Goal: Transaction & Acquisition: Purchase product/service

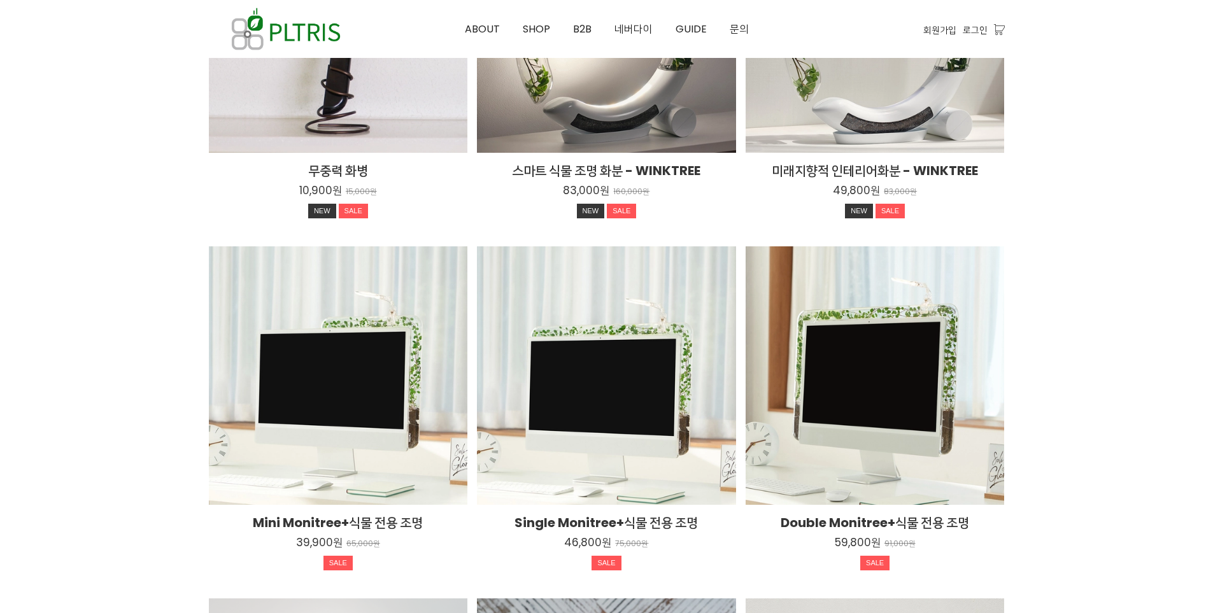
scroll to position [1847, 0]
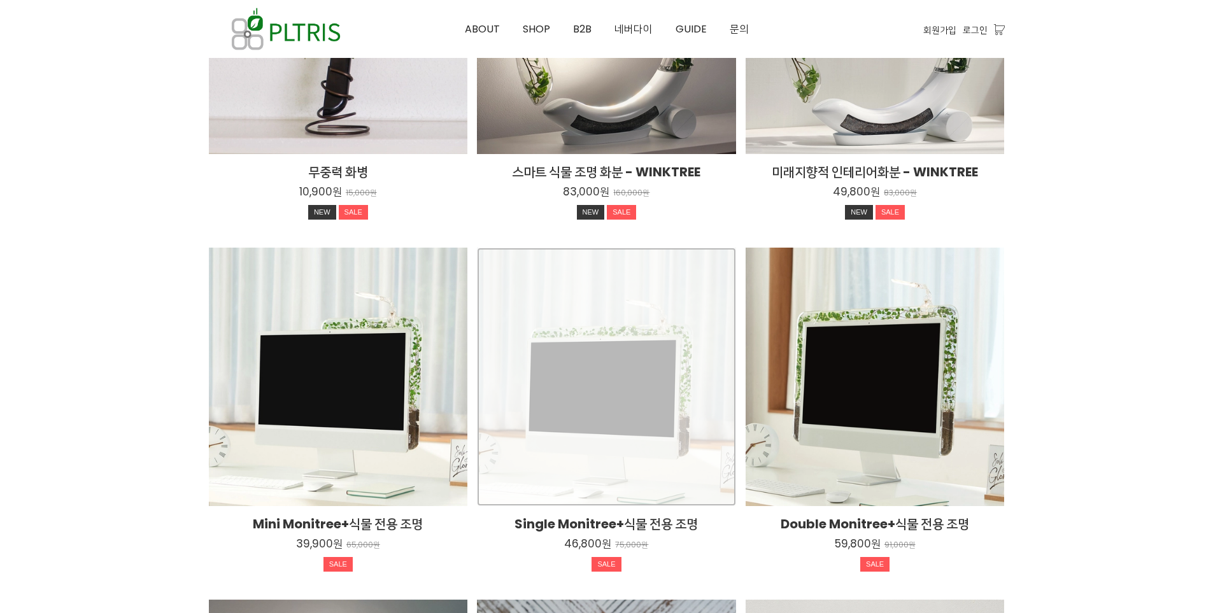
click at [585, 462] on div "Single Monitree+식물 전용 조명 46,800원 75,000원 SALE TIME SALE" at bounding box center [606, 377] width 259 height 259
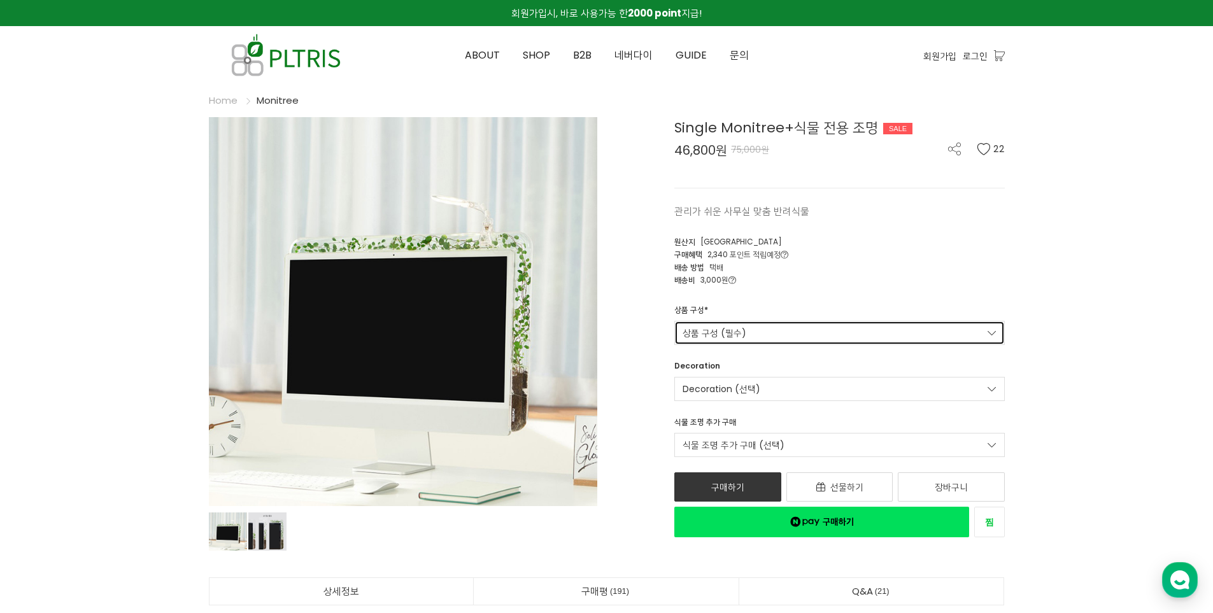
click at [850, 325] on link "상품 구성 (필수)" at bounding box center [840, 333] width 331 height 24
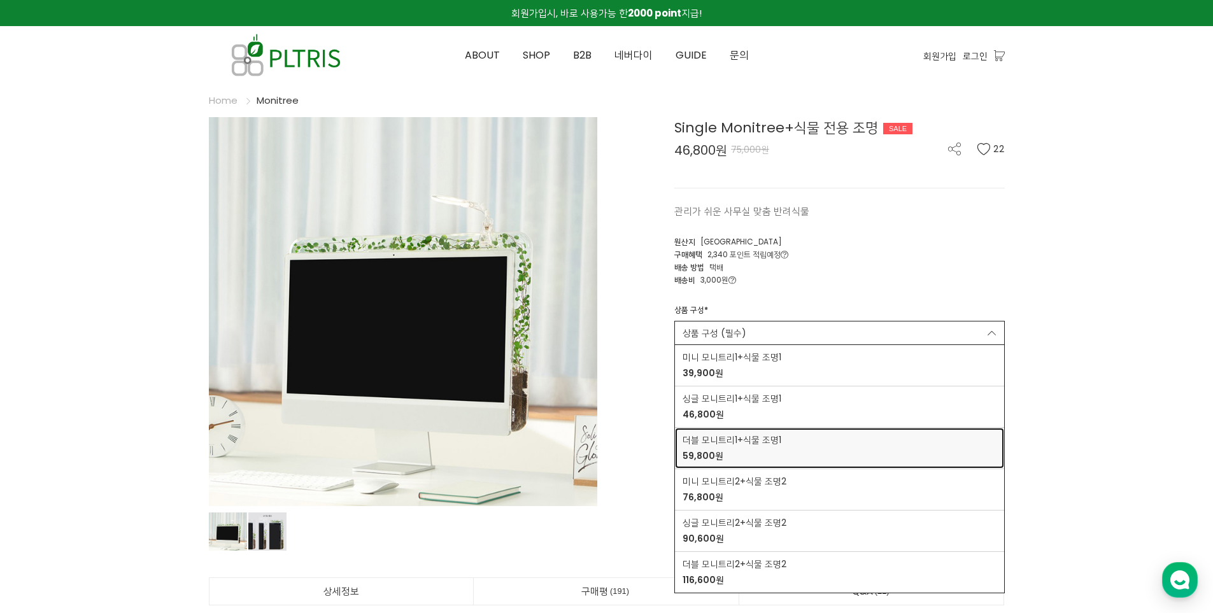
click at [757, 456] on span "59,800원" at bounding box center [732, 456] width 99 height 13
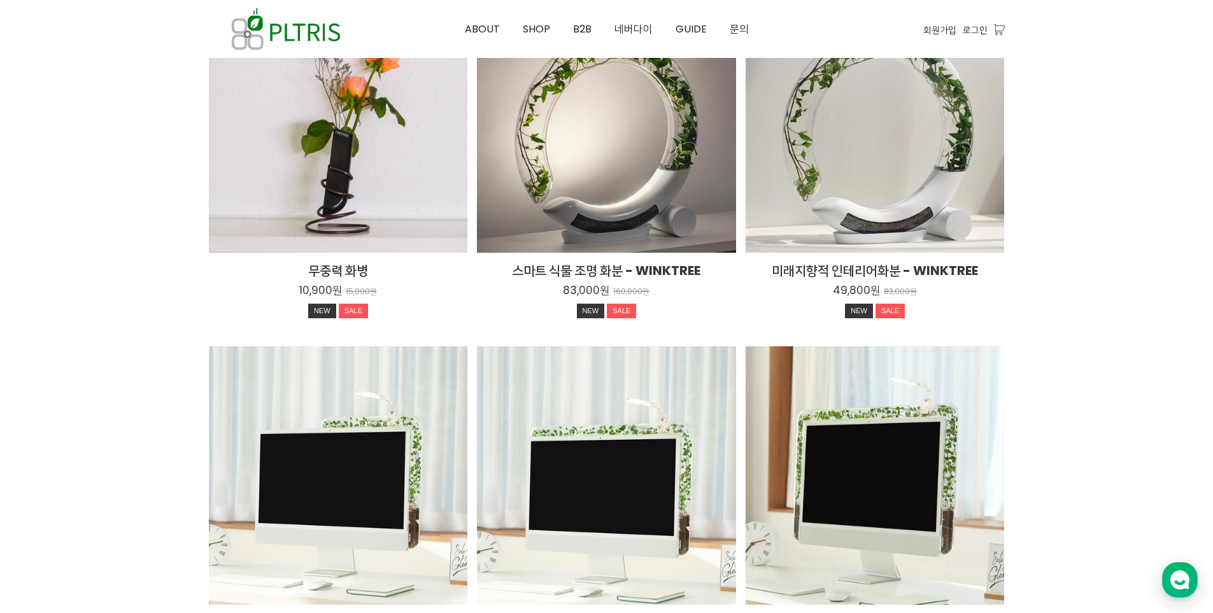
scroll to position [1636, 0]
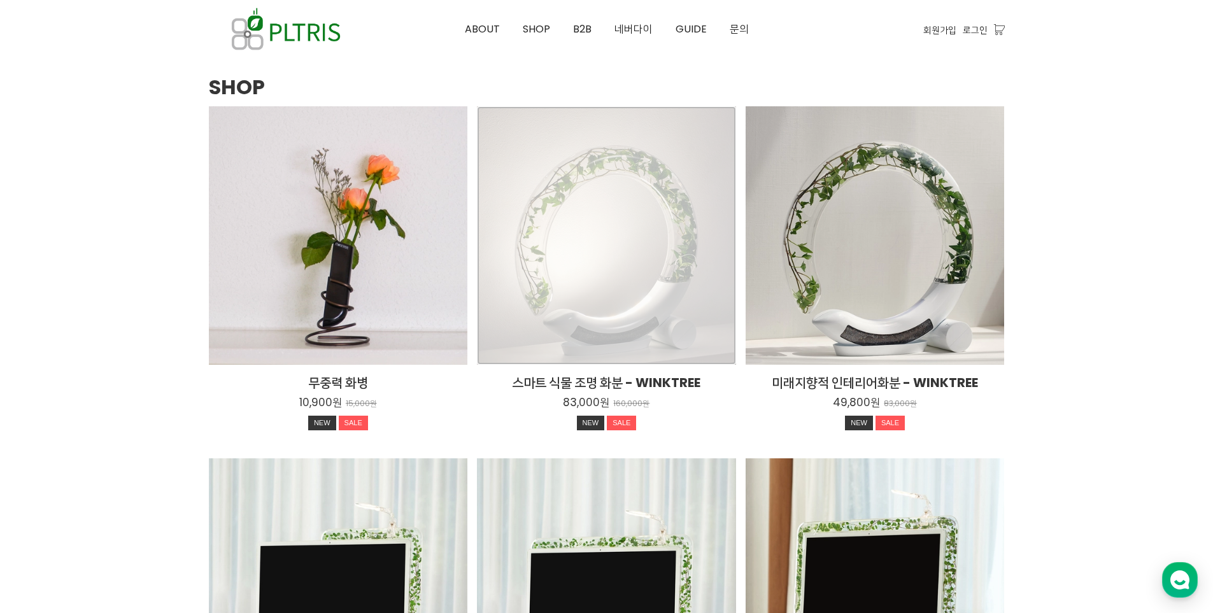
click at [622, 264] on div "스마트 식물 조명 화분 - WINKTREE 83,000원 160,000원 NEW SALE TIME SALE" at bounding box center [606, 235] width 259 height 259
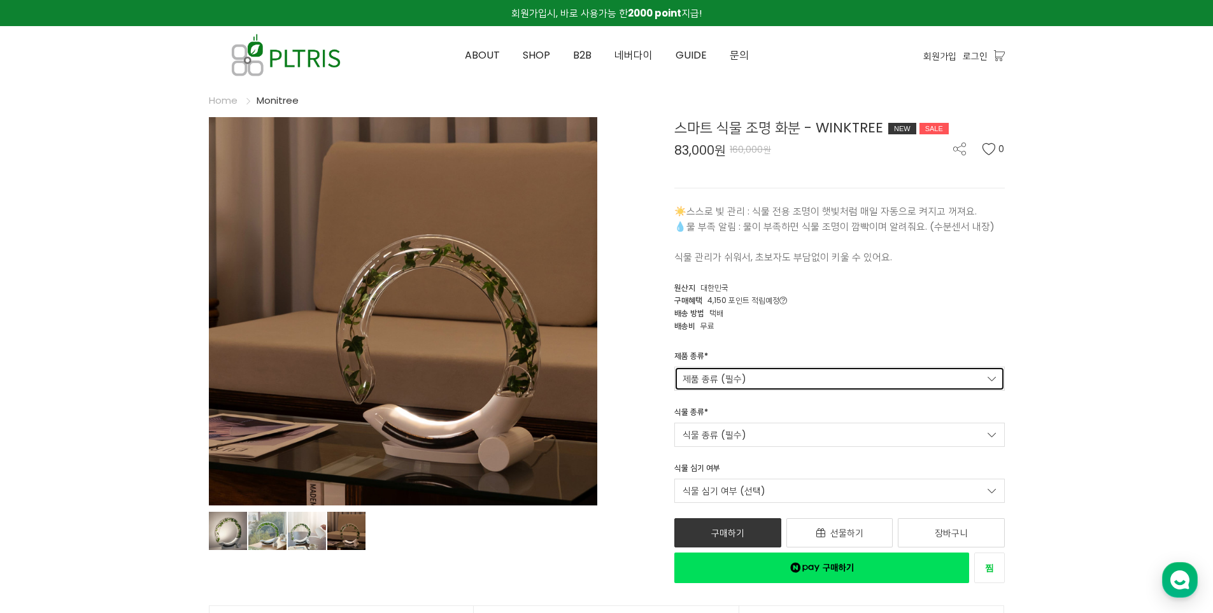
click at [803, 380] on link "제품 종류 (필수)" at bounding box center [840, 379] width 331 height 24
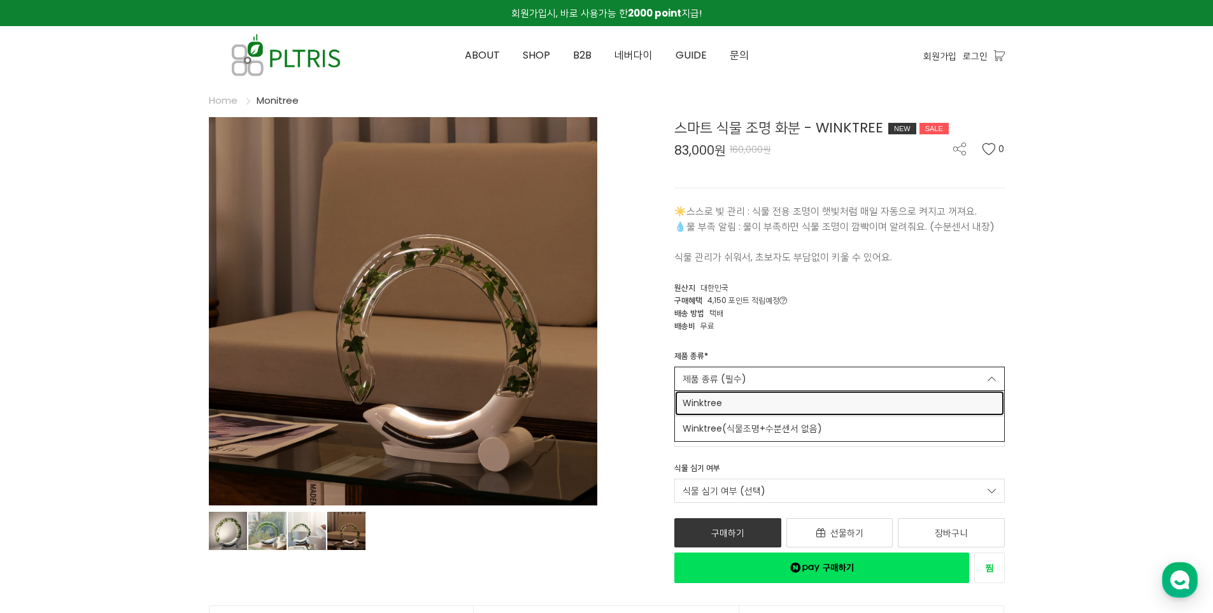
click at [784, 403] on span "Winktree" at bounding box center [840, 403] width 314 height 13
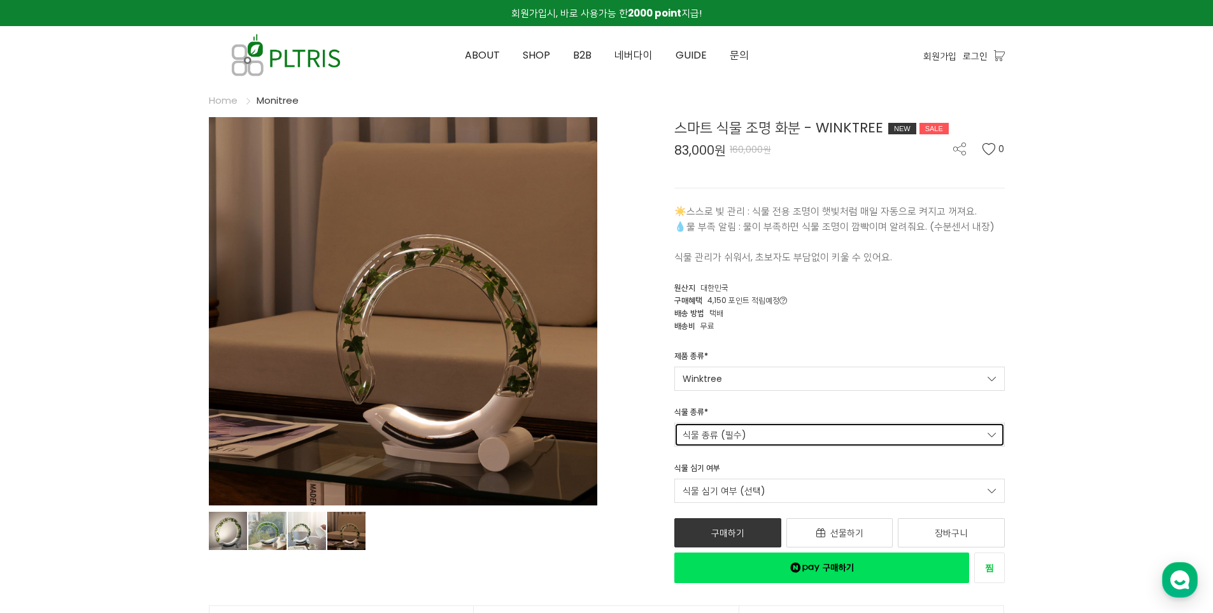
click at [781, 444] on link "식물 종류 (필수)" at bounding box center [840, 435] width 331 height 24
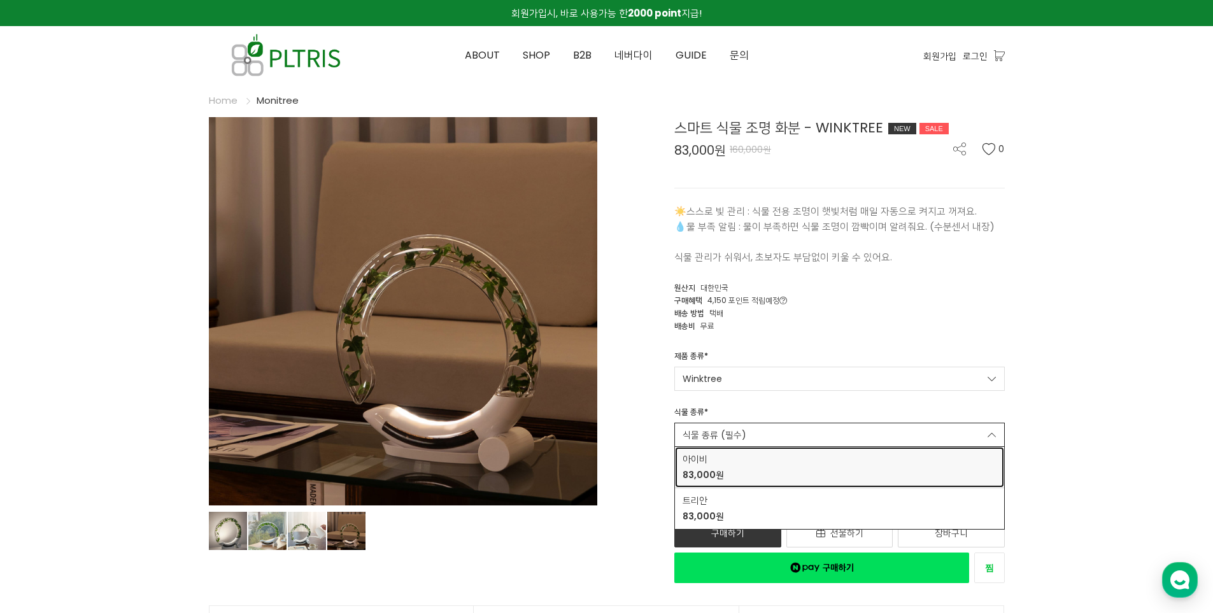
click at [739, 483] on link "아이비 83,000원" at bounding box center [839, 467] width 329 height 41
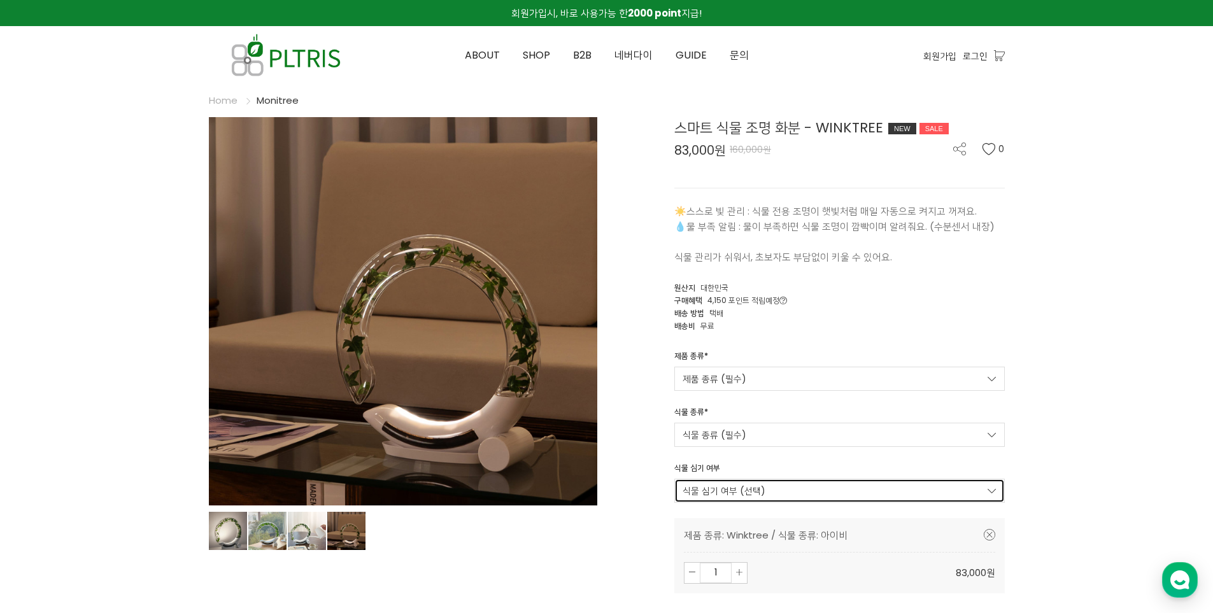
click at [768, 489] on link "식물 심기 여부 (선택)" at bounding box center [840, 491] width 331 height 24
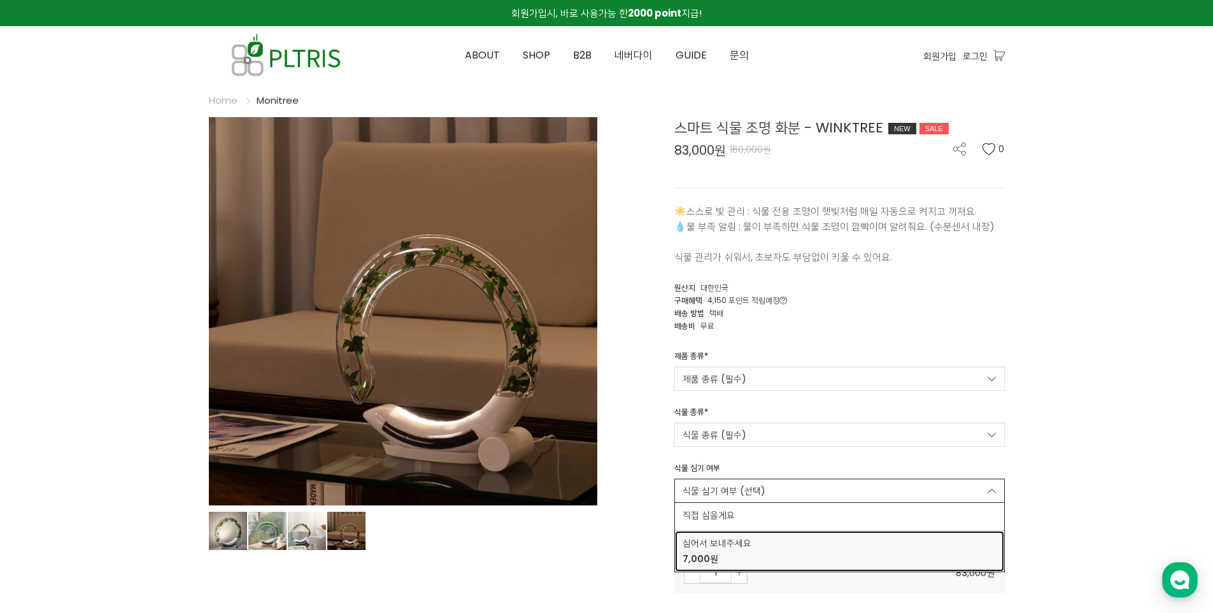
click at [713, 559] on strong "7,000원" at bounding box center [701, 559] width 36 height 13
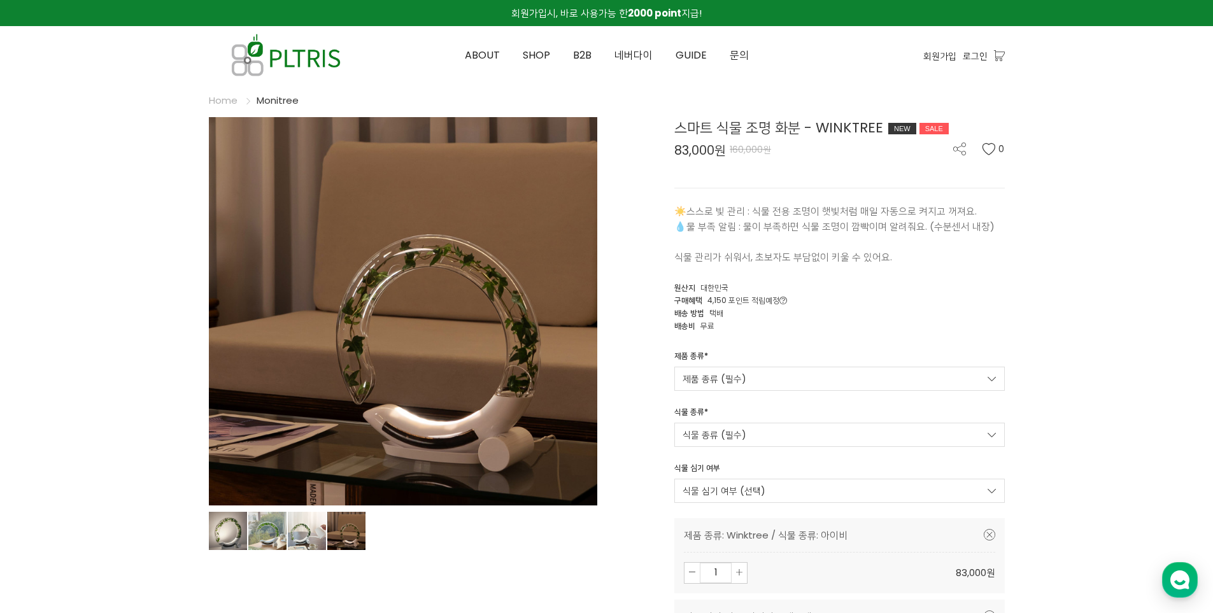
click at [643, 548] on div "스마트 식물 조명 화분 - WINKTREE NEW SALE 83,000원 160,000원 0 ☀️스스로 빛 관리 : 식물 전용 조명이 햇빛처럼…" at bounding box center [811, 458] width 389 height 683
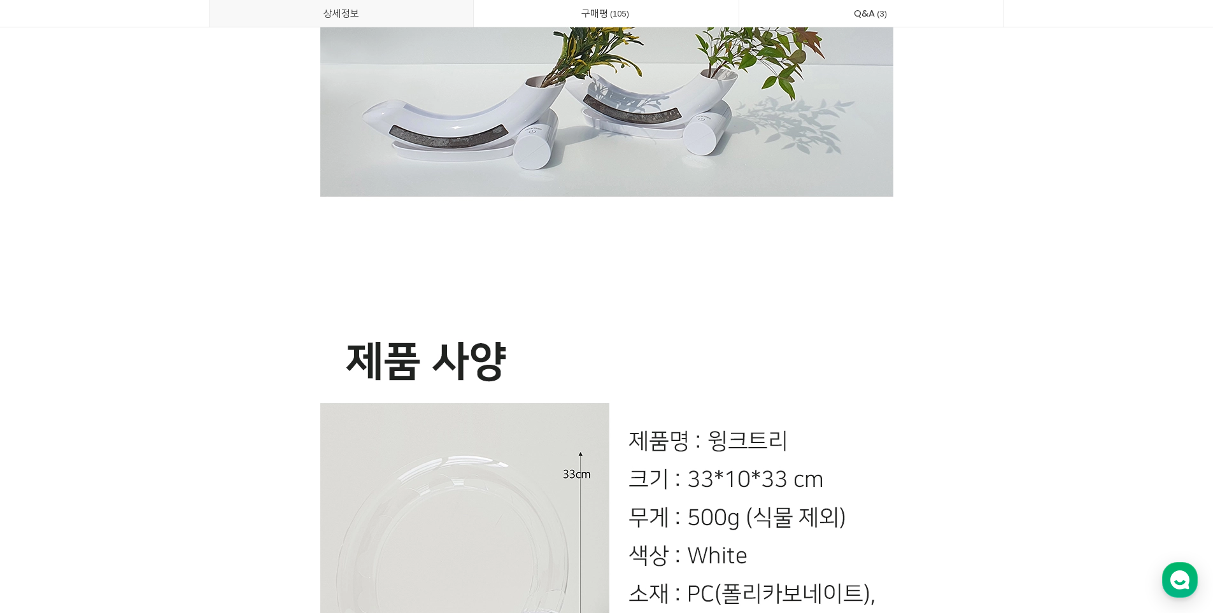
scroll to position [33004, 0]
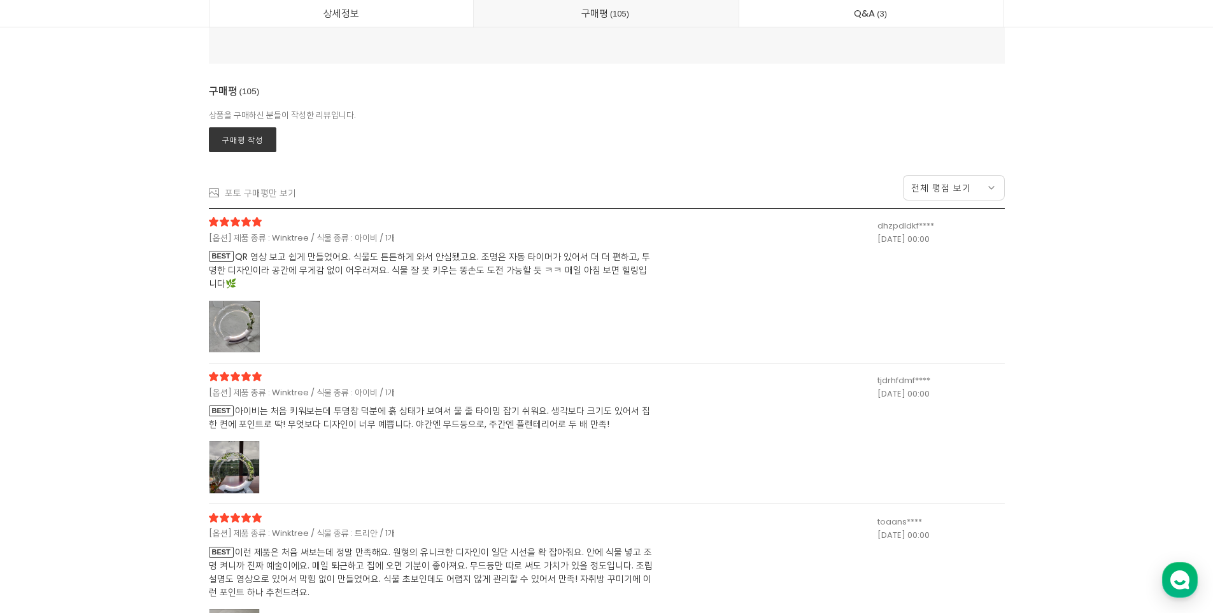
click at [238, 331] on div at bounding box center [234, 327] width 51 height 52
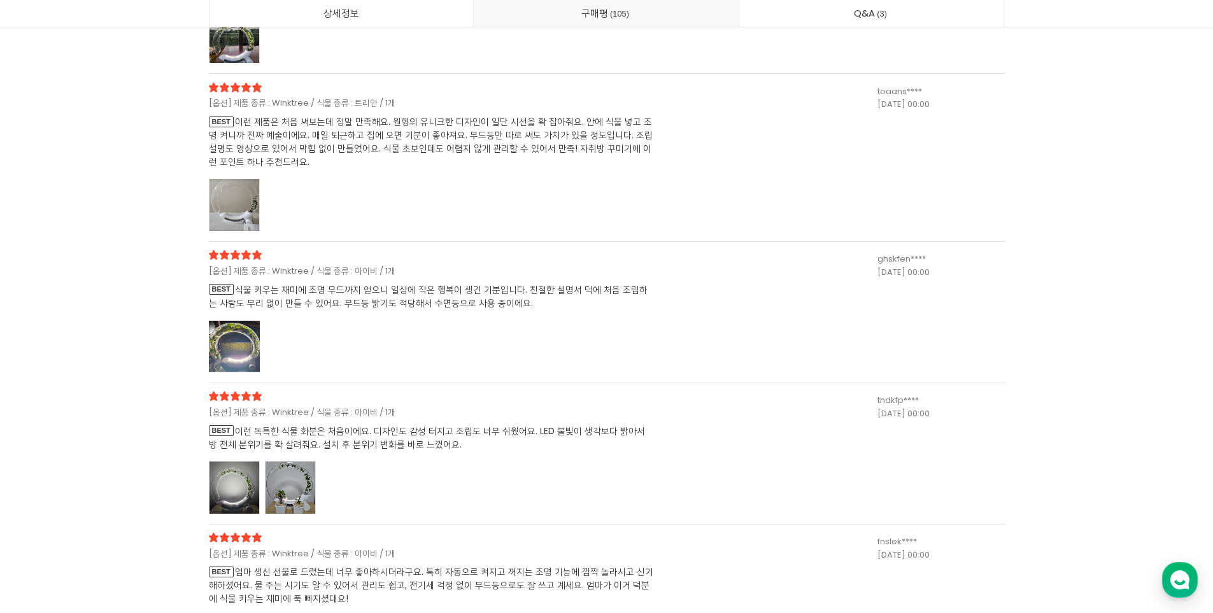
scroll to position [33896, 0]
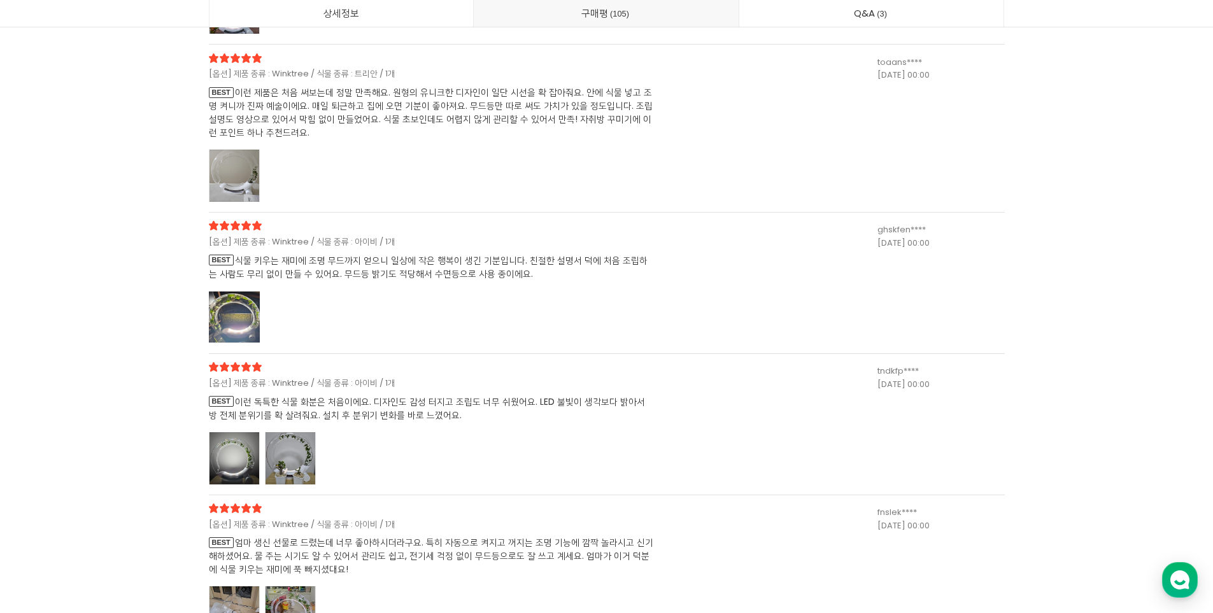
click at [240, 313] on div at bounding box center [234, 317] width 51 height 52
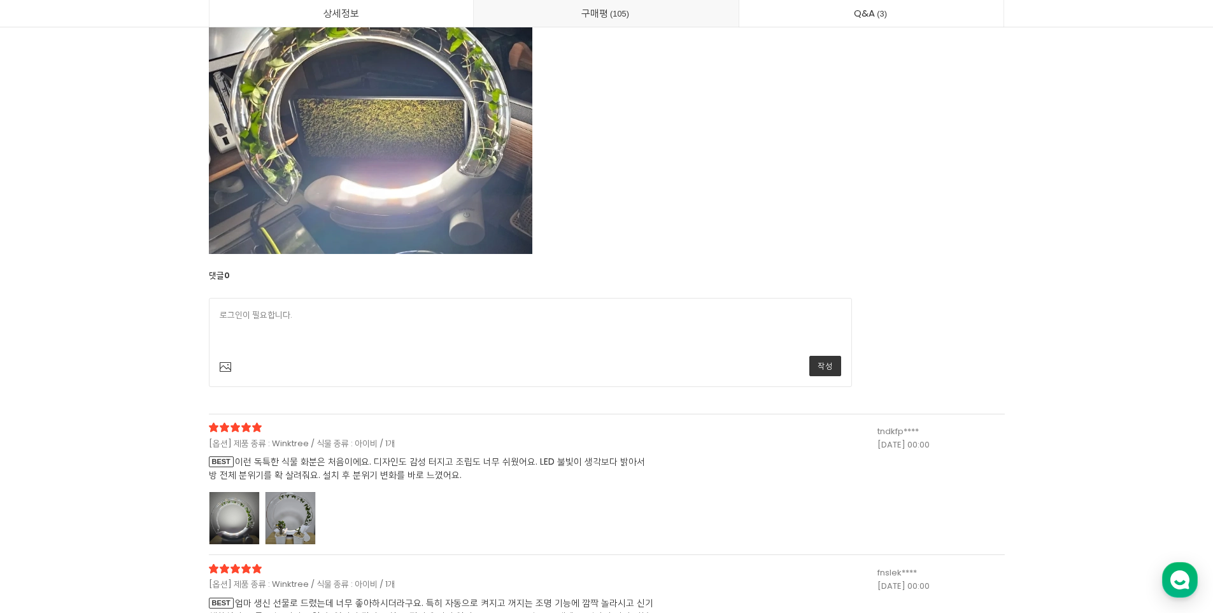
scroll to position [34405, 0]
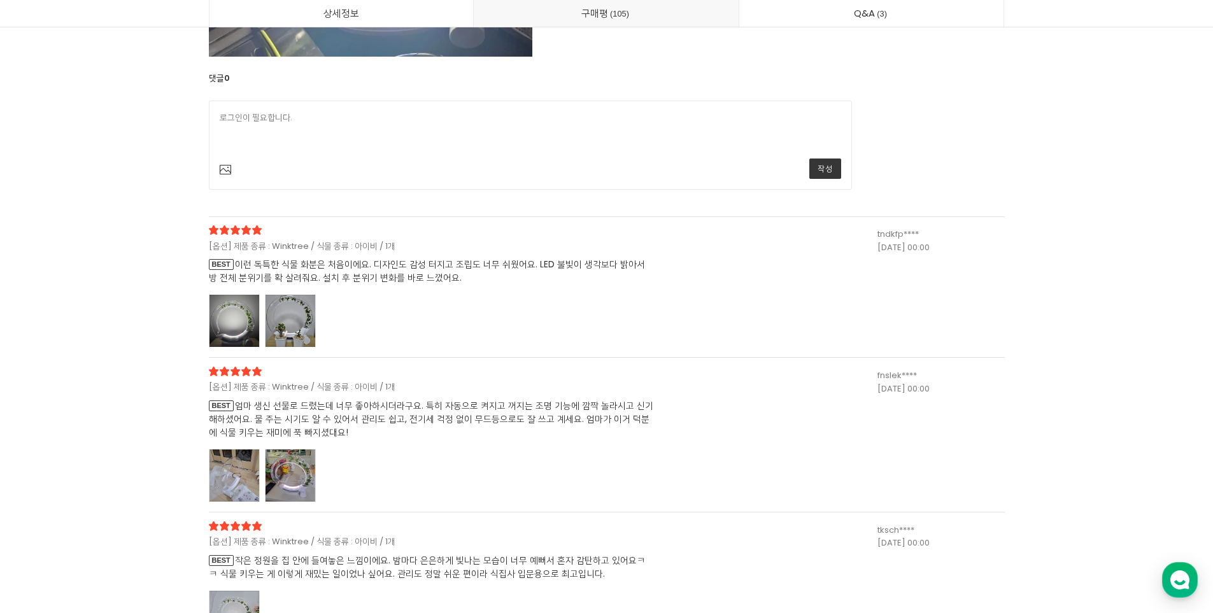
click at [284, 315] on div at bounding box center [290, 321] width 51 height 52
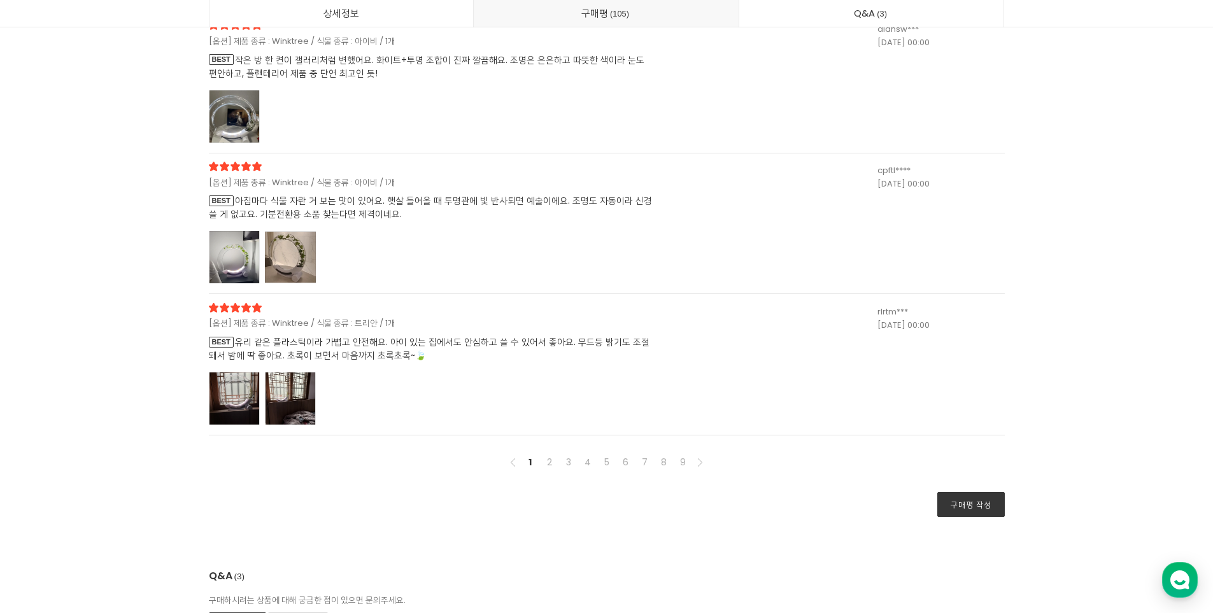
scroll to position [36125, 0]
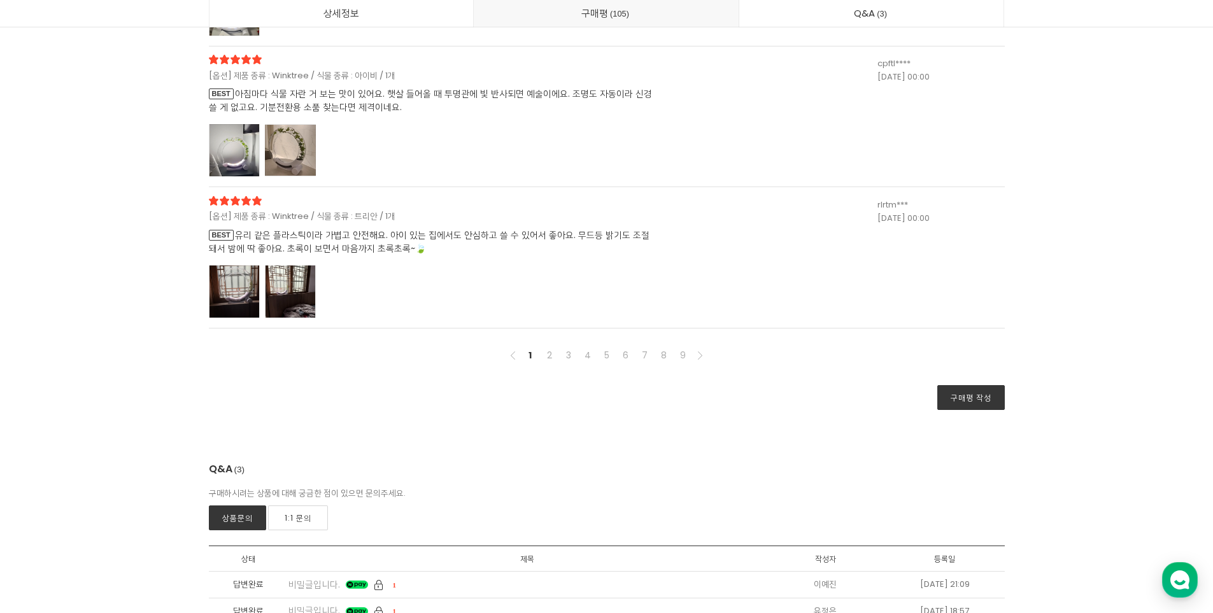
click at [269, 286] on div at bounding box center [290, 292] width 51 height 52
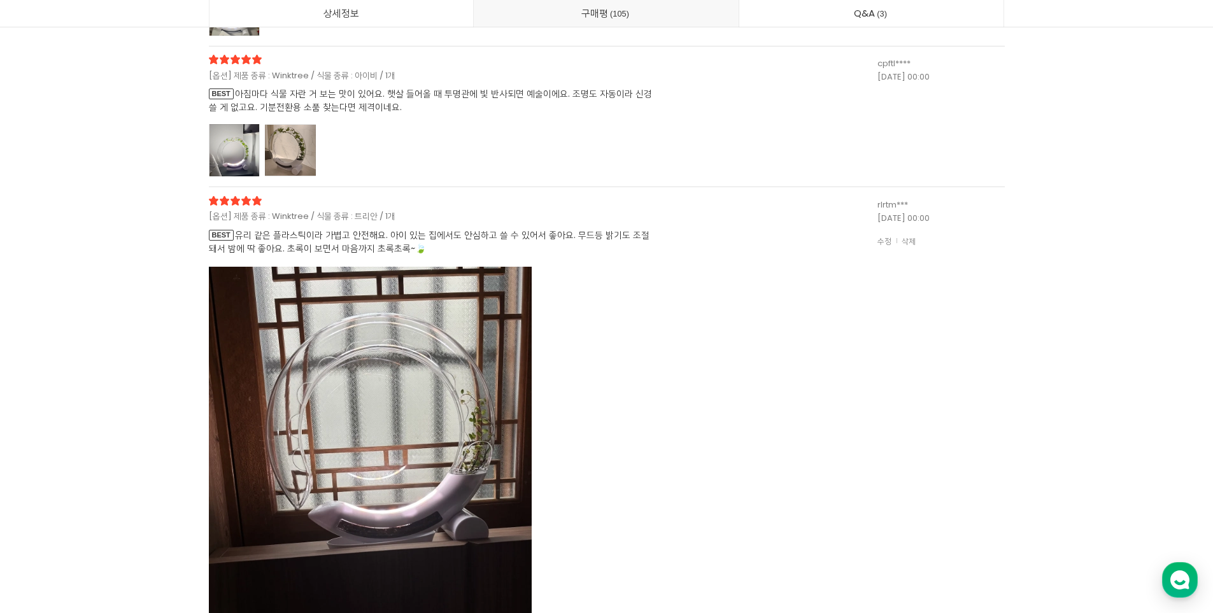
drag, startPoint x: 599, startPoint y: 361, endPoint x: 605, endPoint y: 357, distance: 6.9
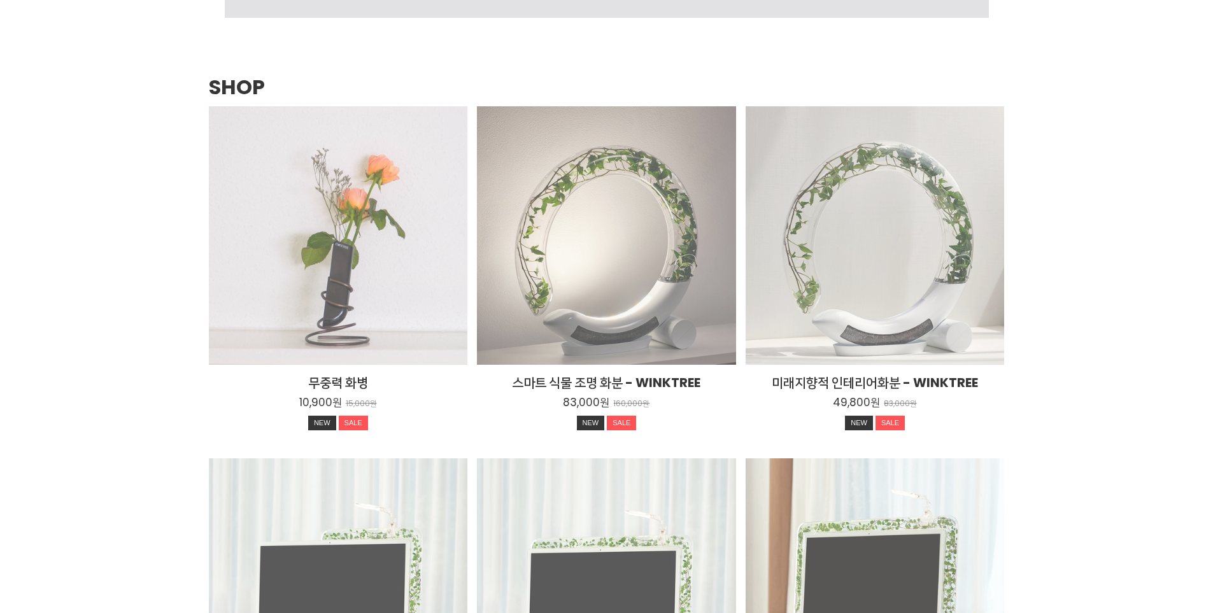
scroll to position [1636, 0]
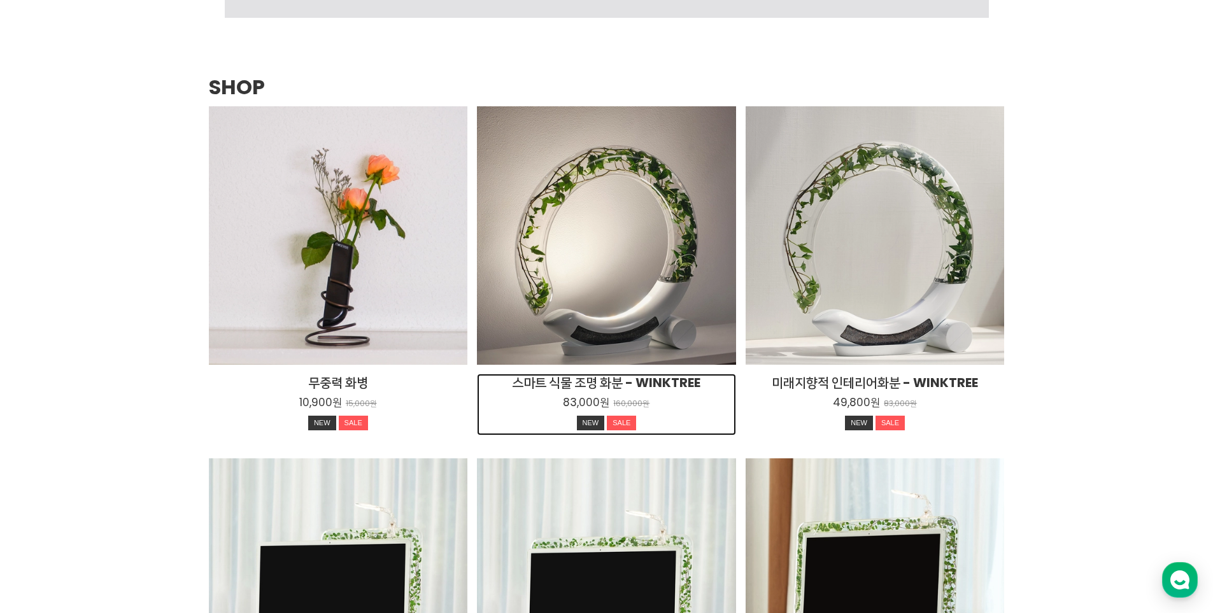
drag, startPoint x: 485, startPoint y: 396, endPoint x: 493, endPoint y: 391, distance: 9.2
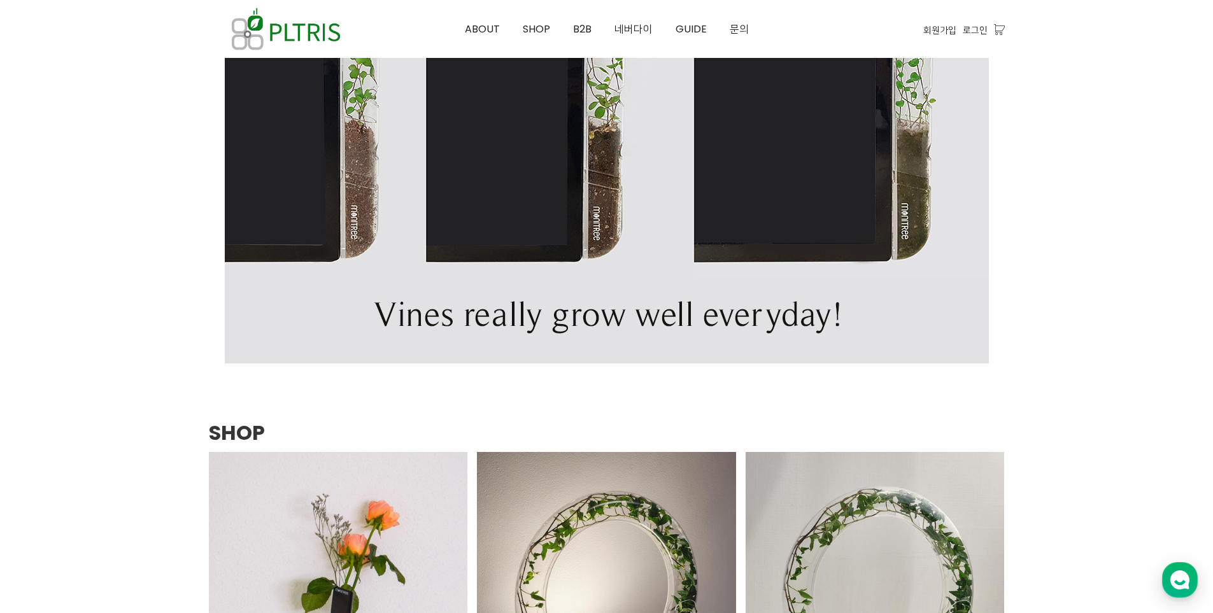
scroll to position [1183, 0]
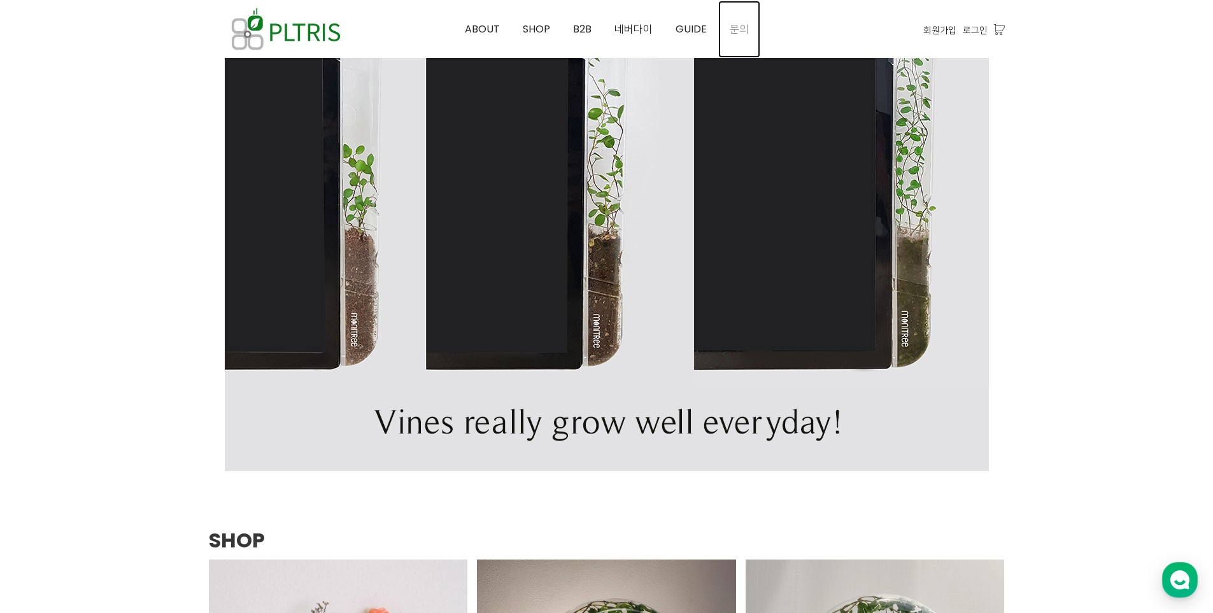
click at [732, 31] on span "문의" at bounding box center [739, 29] width 19 height 15
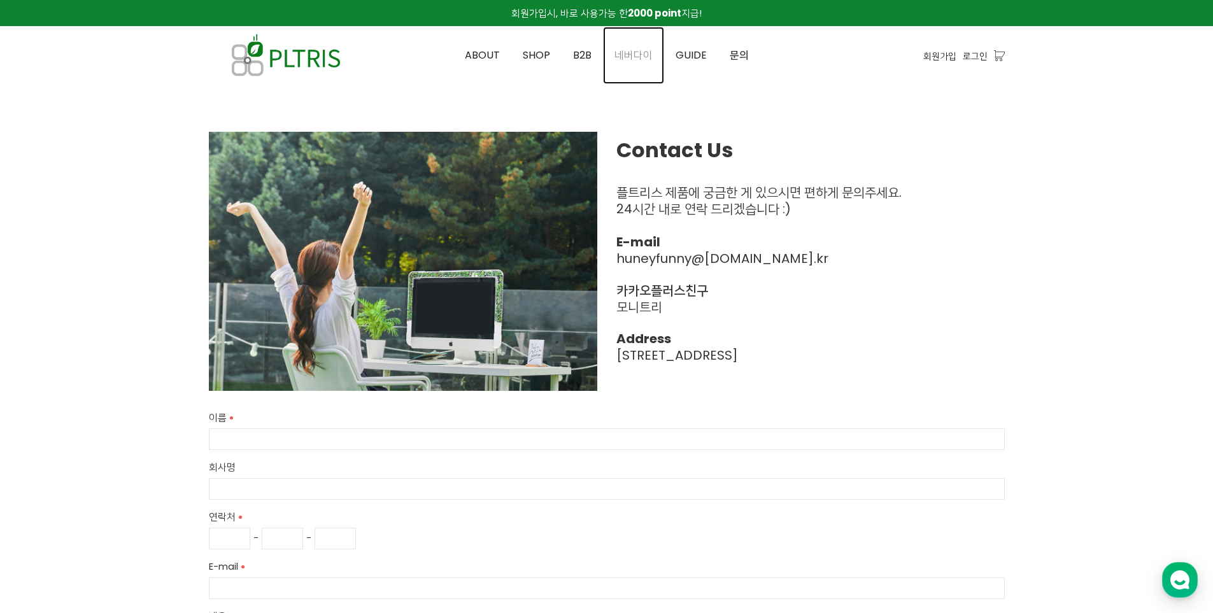
click at [643, 52] on span "네버다이" at bounding box center [634, 55] width 38 height 15
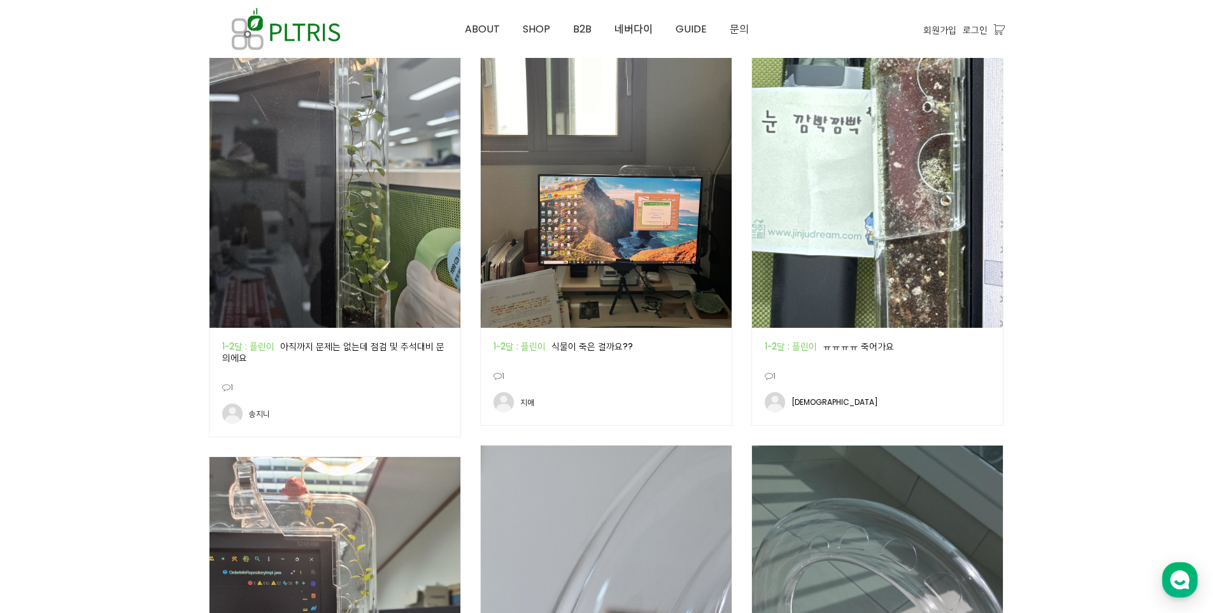
scroll to position [701, 0]
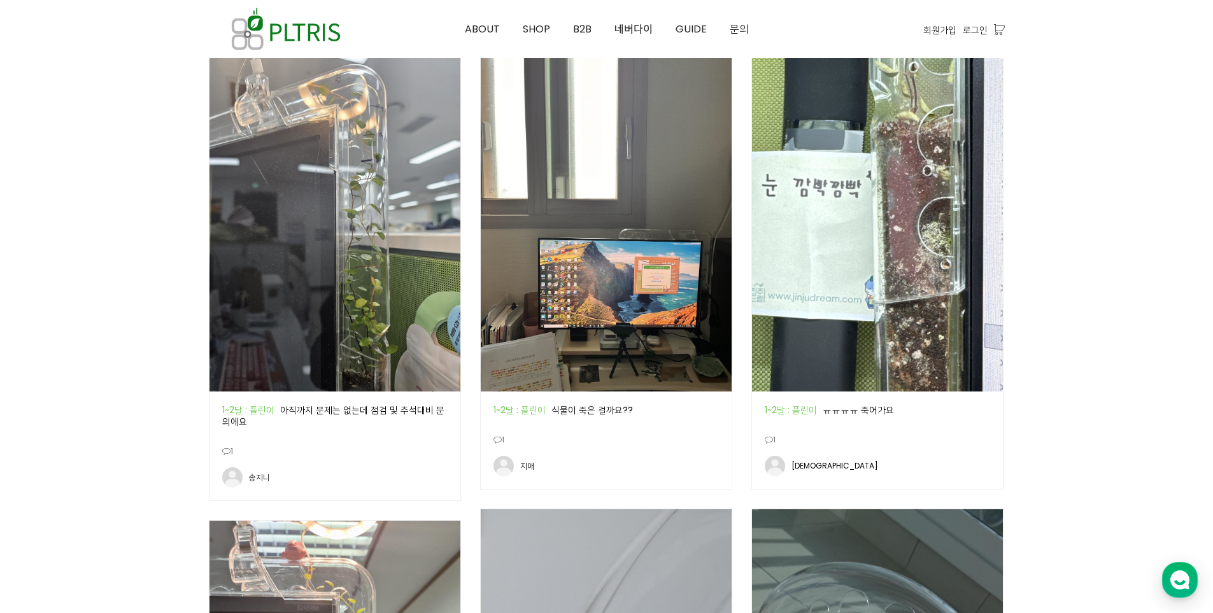
click at [561, 313] on img at bounding box center [606, 224] width 251 height 334
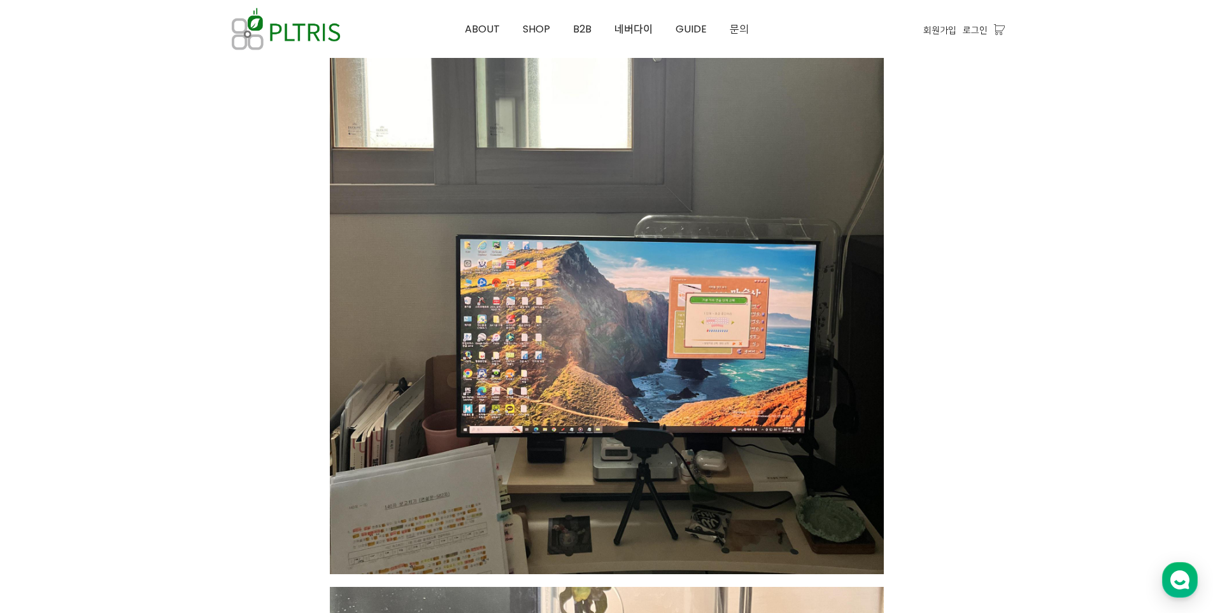
scroll to position [637, 0]
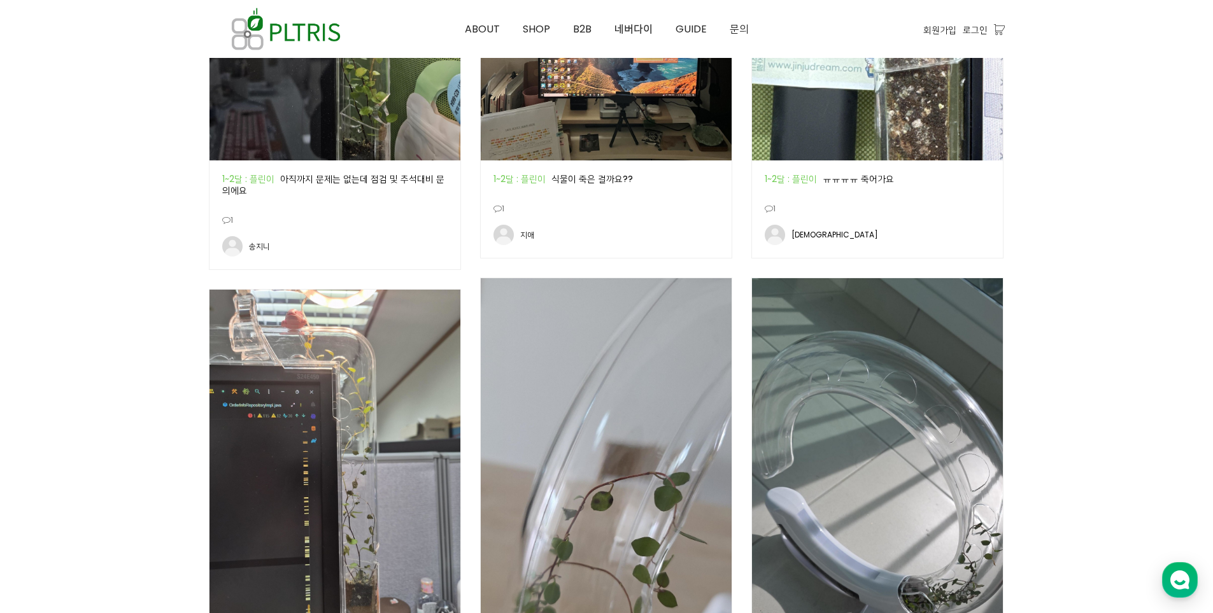
scroll to position [740, 0]
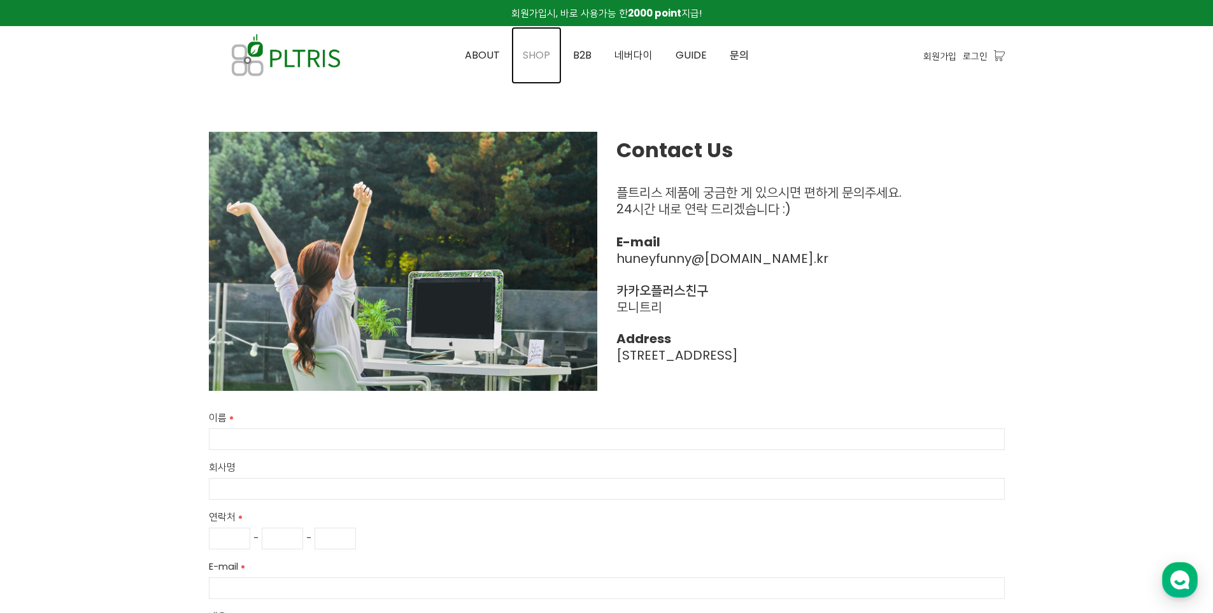
click at [531, 60] on span "SHOP" at bounding box center [536, 55] width 27 height 15
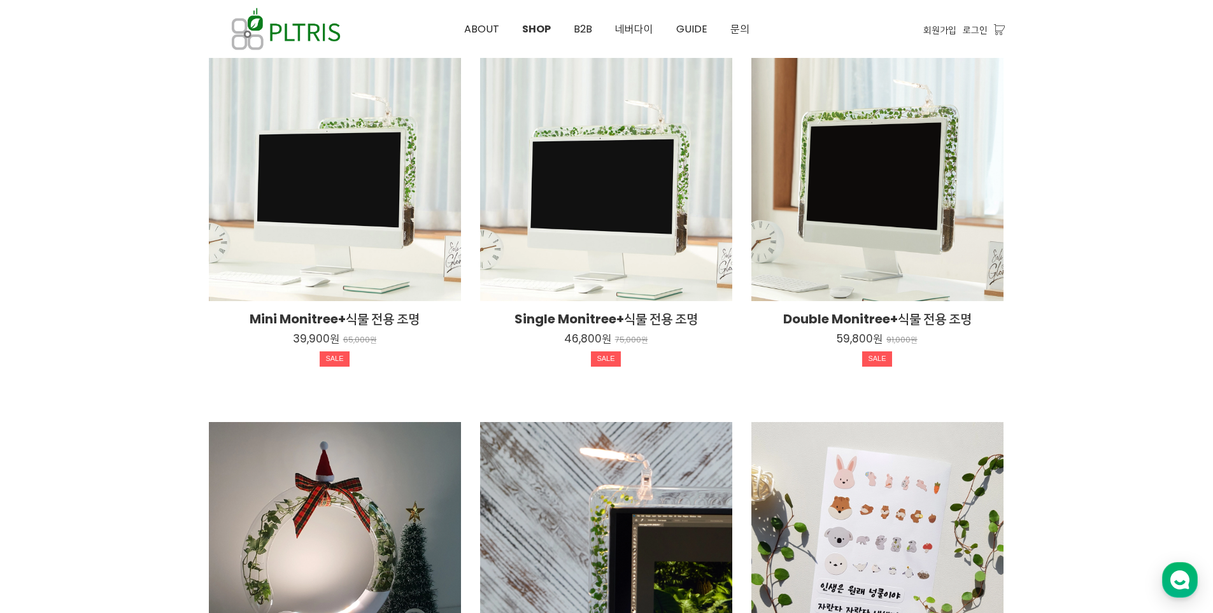
scroll to position [510, 0]
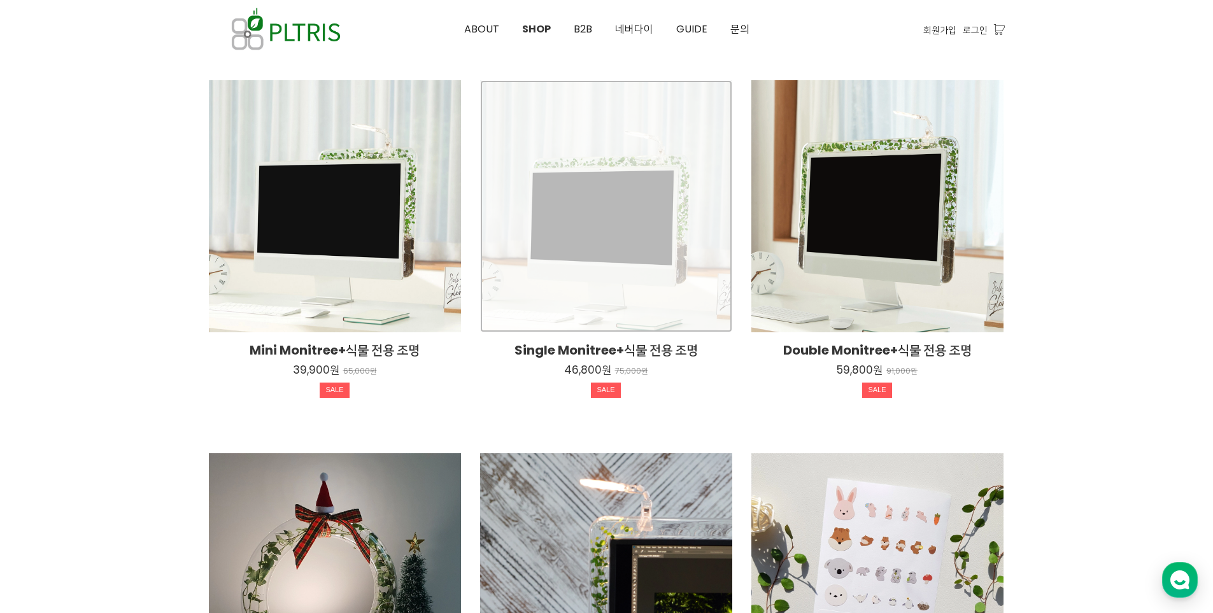
click at [624, 213] on div "Single Monitree+식물 전용 조명 46,800원 75,000원 SALE" at bounding box center [606, 206] width 252 height 252
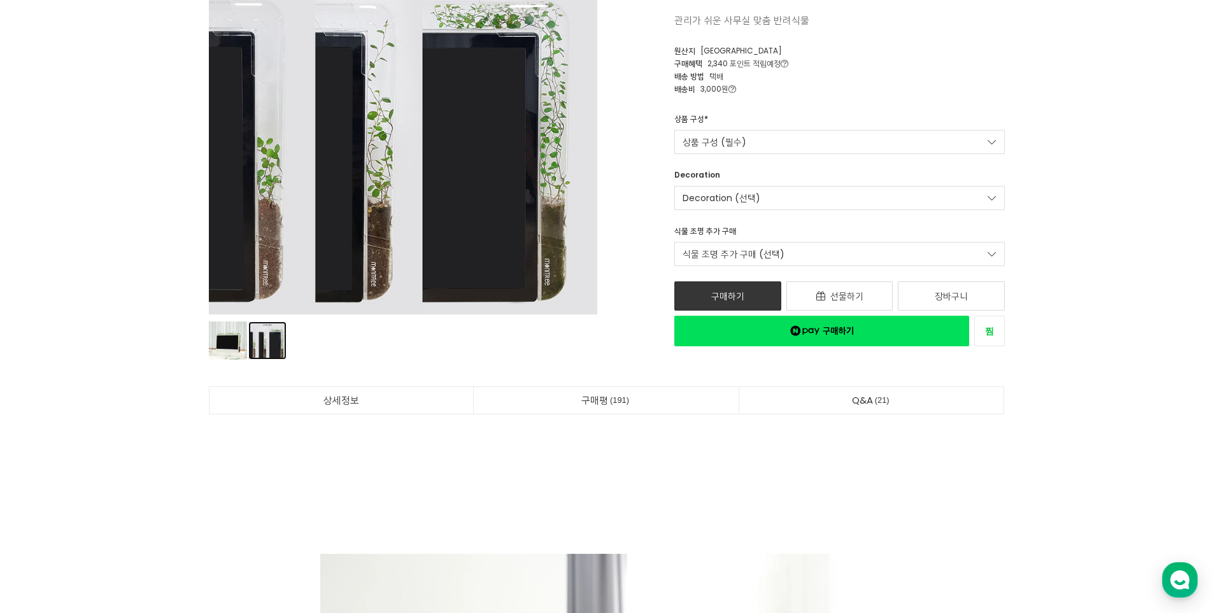
click at [273, 343] on link "상품 이미지" at bounding box center [267, 341] width 38 height 38
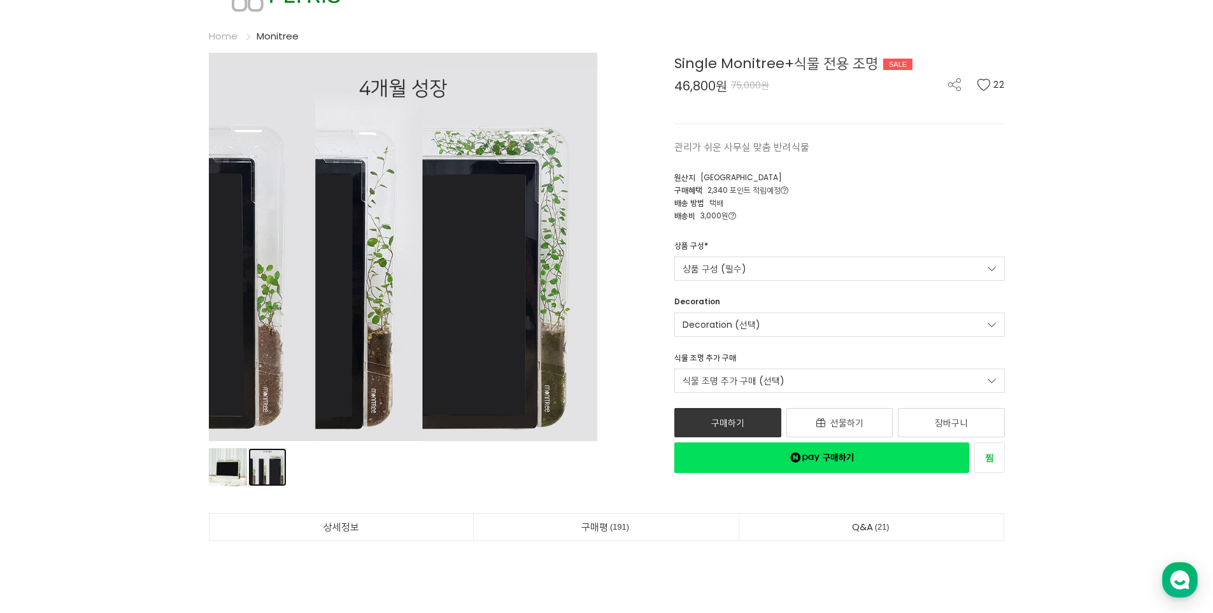
scroll to position [64, 0]
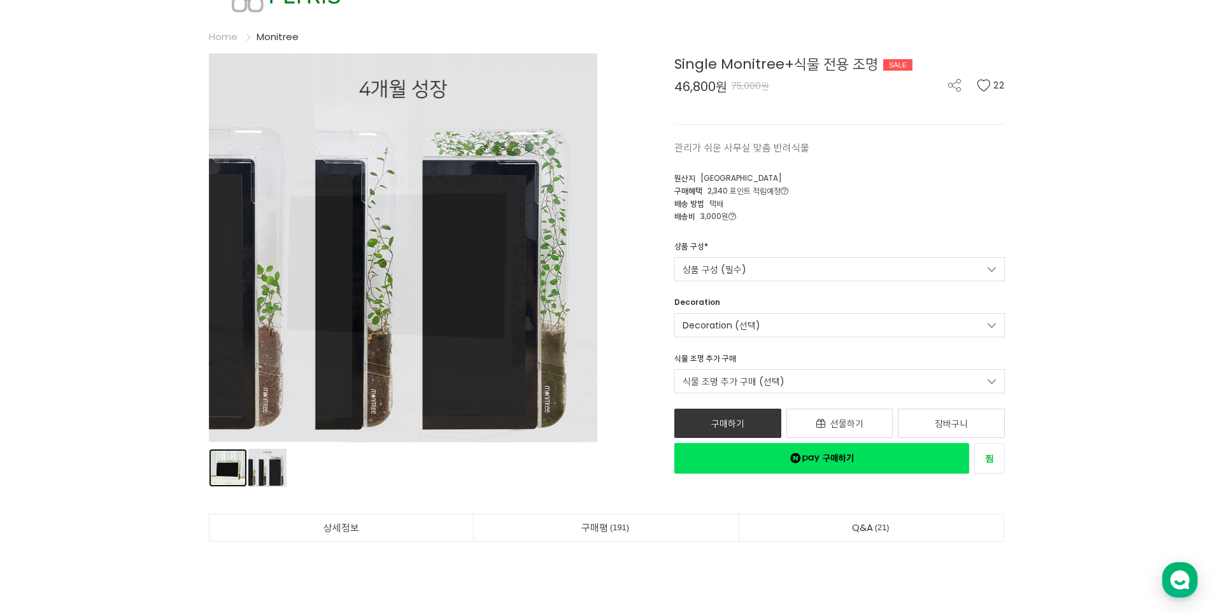
click at [231, 475] on link "상품 이미지" at bounding box center [228, 468] width 38 height 38
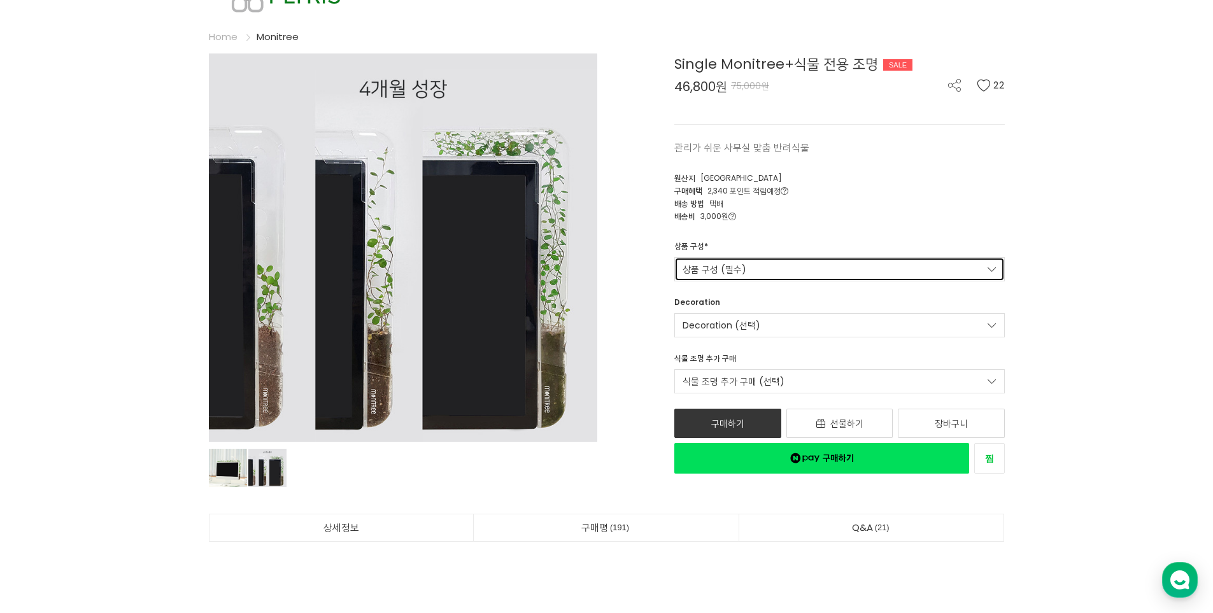
click at [825, 272] on link "상품 구성 (필수)" at bounding box center [840, 269] width 331 height 24
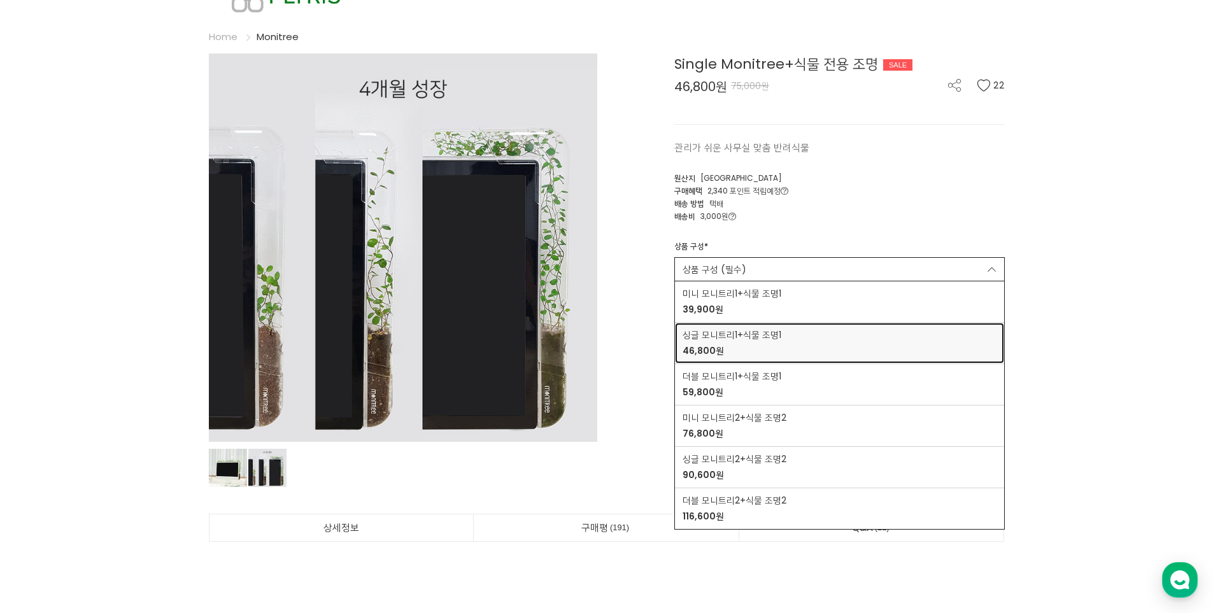
click at [800, 348] on div "싱글 모니트리1+식물 조명1 46,800원" at bounding box center [840, 343] width 314 height 29
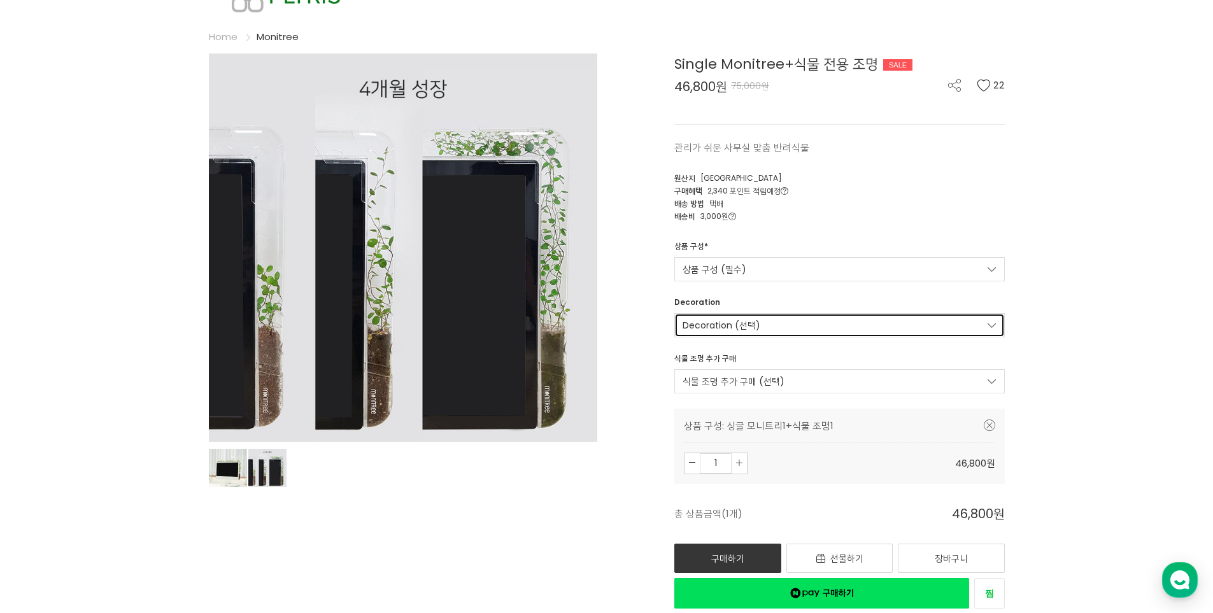
click at [855, 321] on link "Decoration (선택)" at bounding box center [840, 325] width 331 height 24
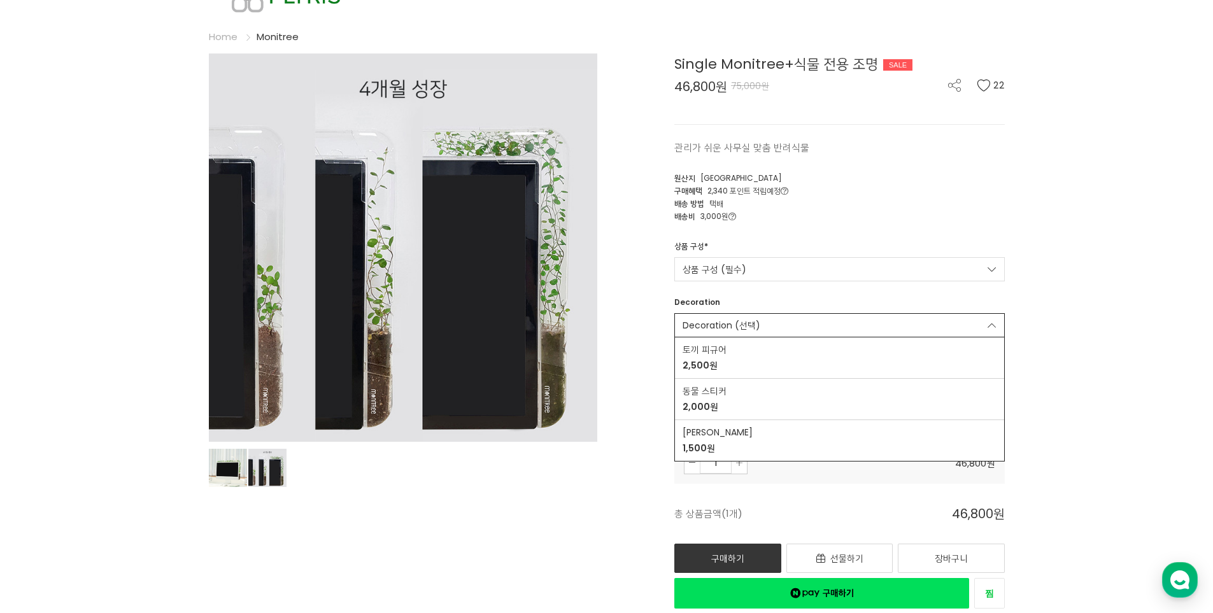
click at [626, 465] on div "Single Monitree+식물 전용 조명 SALE 46,800원 75,000원 22 관리가 쉬운 사무실 맞춤 반려식물 22 원산지" at bounding box center [811, 331] width 389 height 555
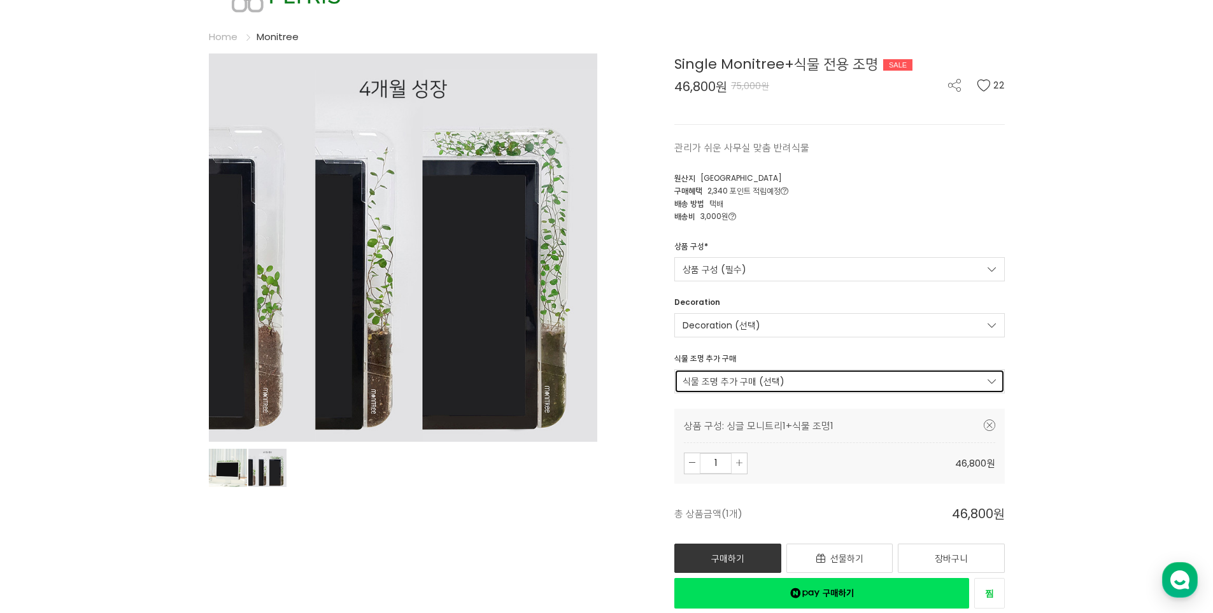
click at [738, 388] on link "식물 조명 추가 구매 (선택)" at bounding box center [840, 381] width 331 height 24
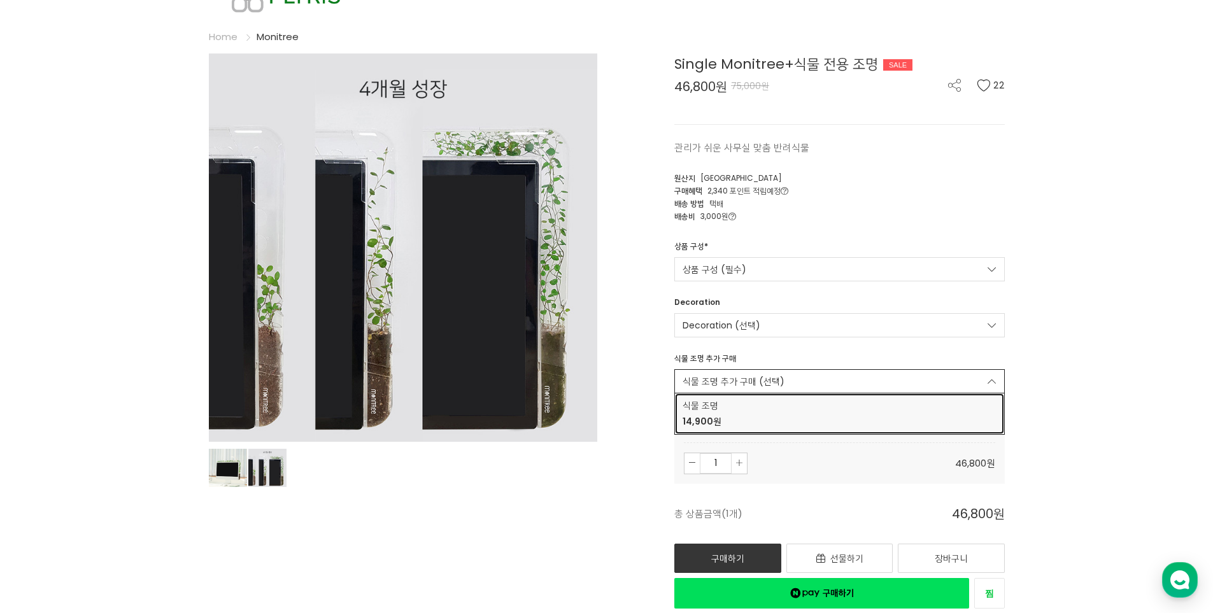
click at [759, 418] on span "14,900원" at bounding box center [840, 421] width 314 height 13
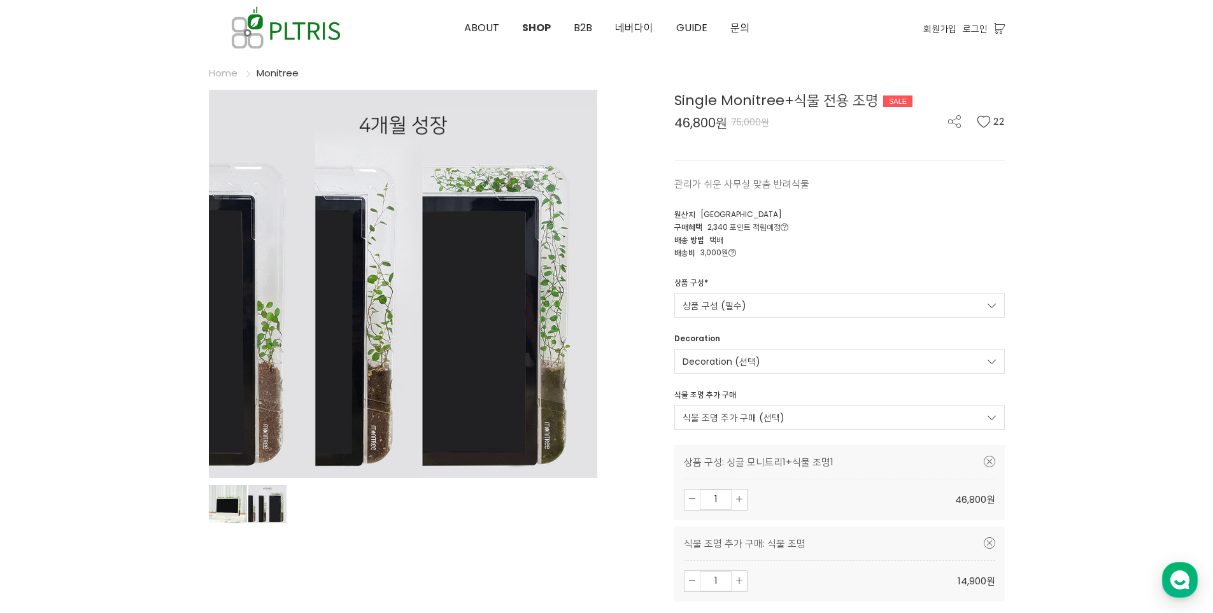
scroll to position [106, 0]
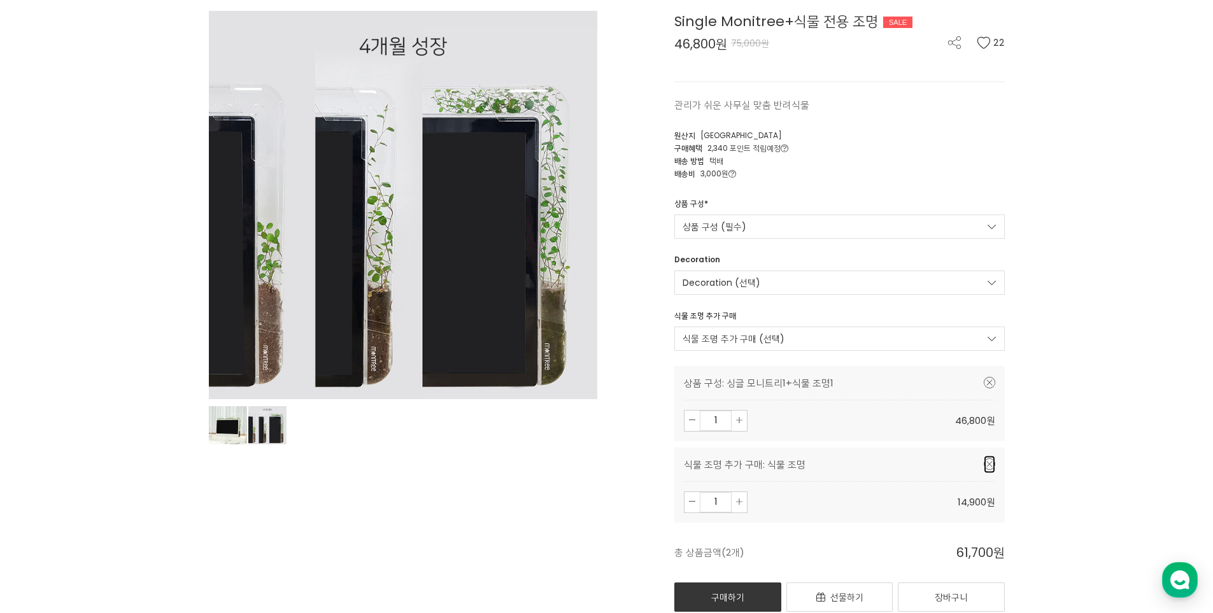
click at [988, 463] on icon at bounding box center [989, 464] width 11 height 11
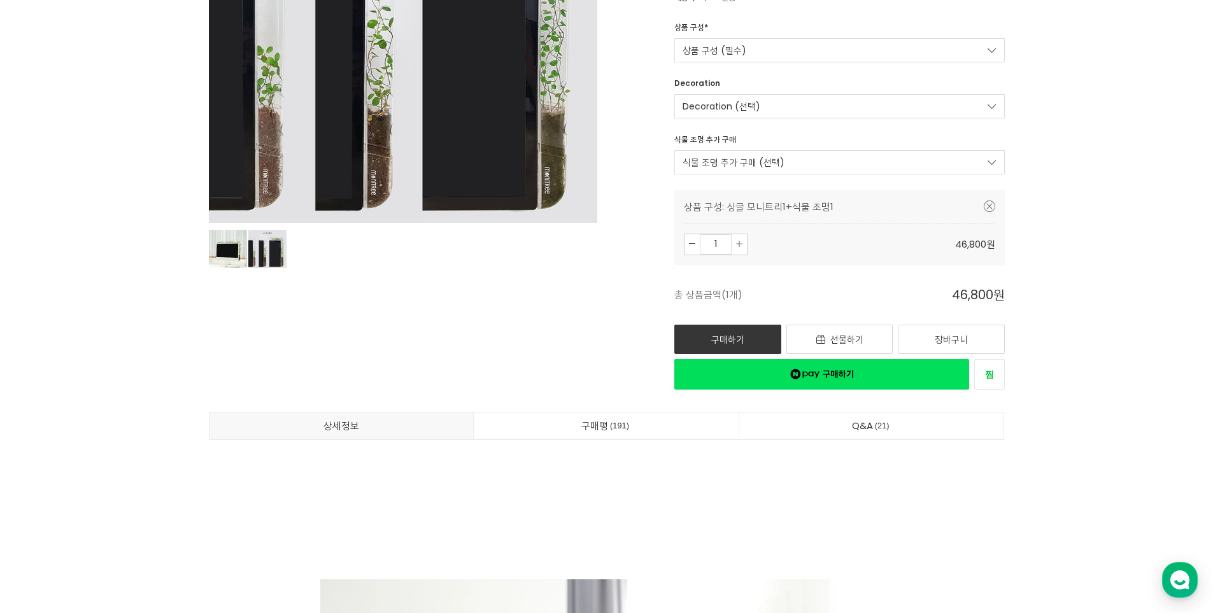
scroll to position [170, 0]
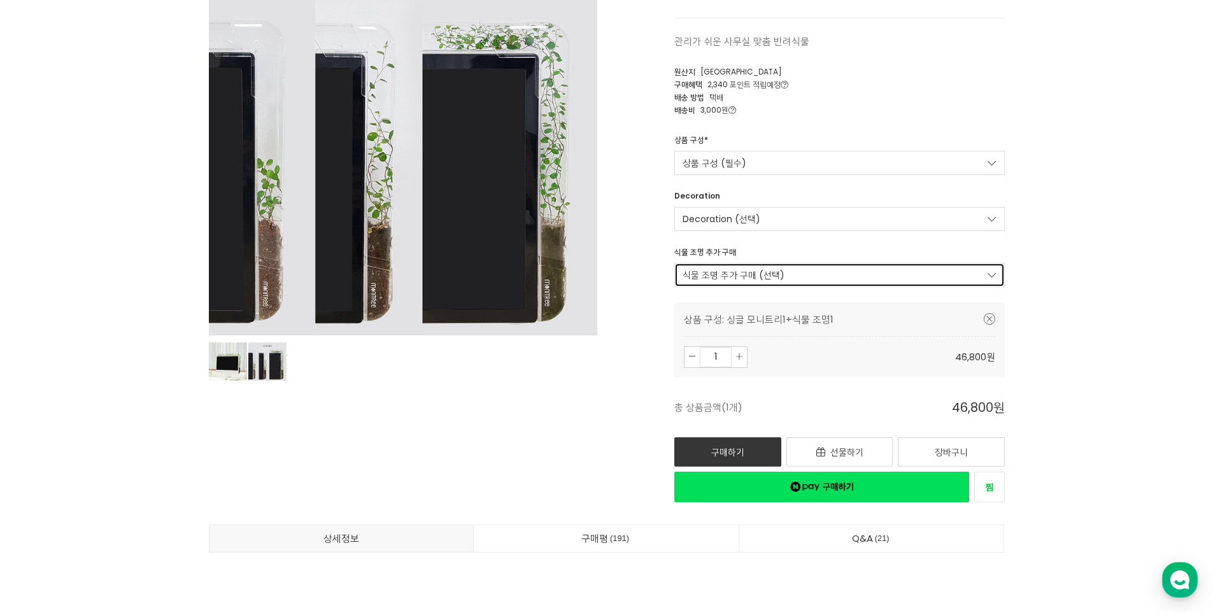
click at [803, 278] on link "식물 조명 추가 구매 (선택)" at bounding box center [840, 275] width 331 height 24
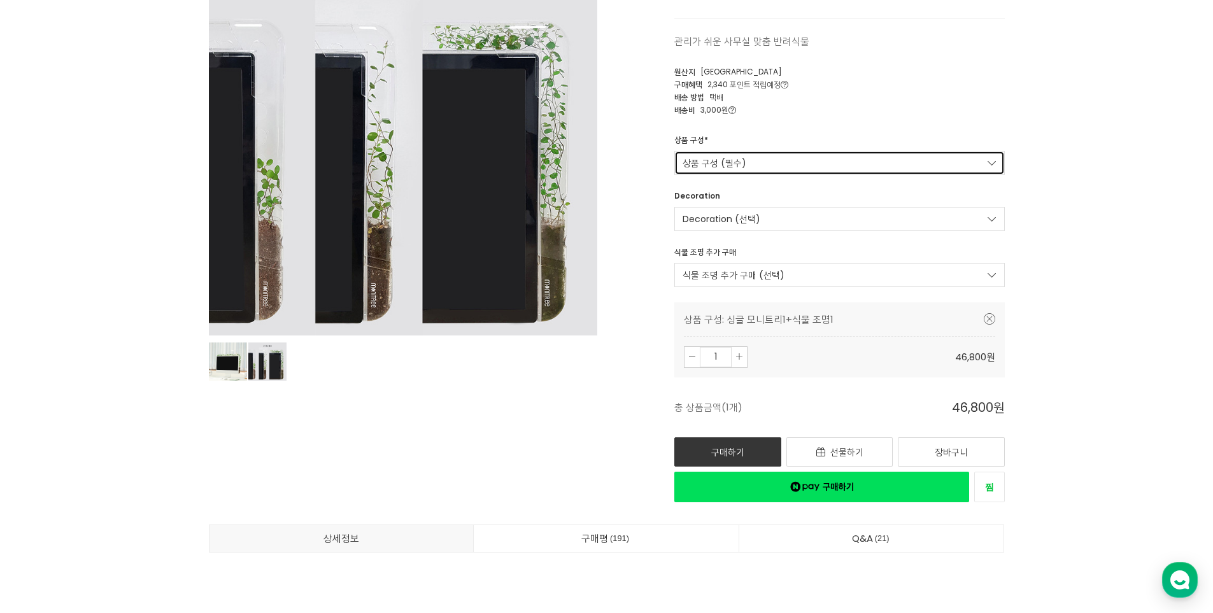
click at [802, 168] on link "상품 구성 (필수)" at bounding box center [840, 163] width 331 height 24
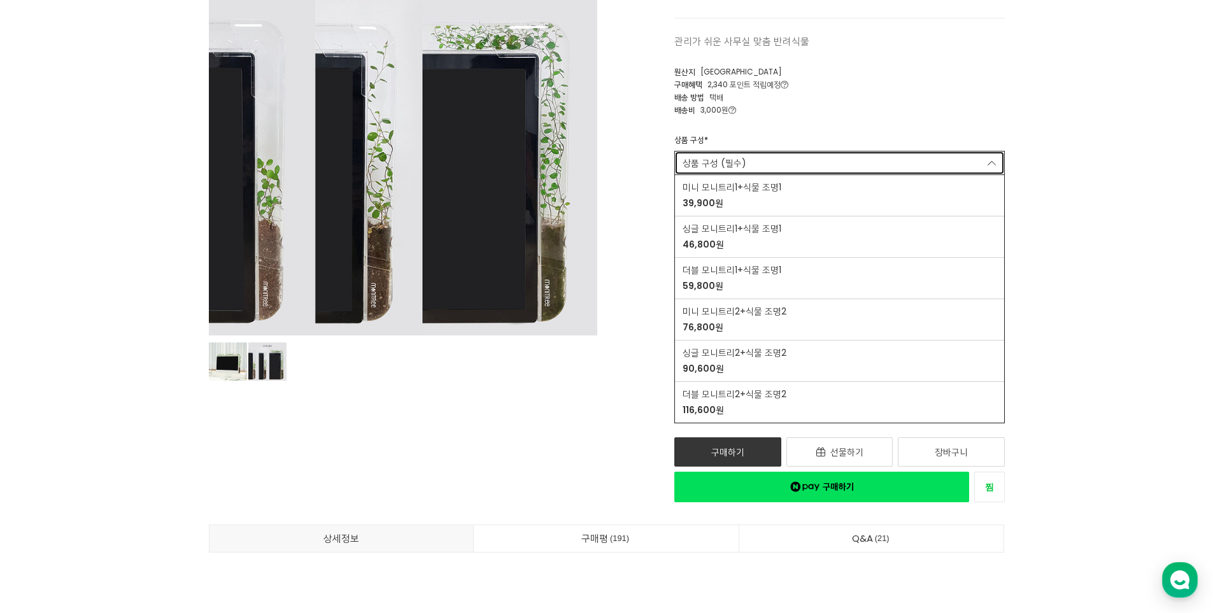
click at [803, 164] on link "상품 구성 (필수)" at bounding box center [840, 163] width 331 height 24
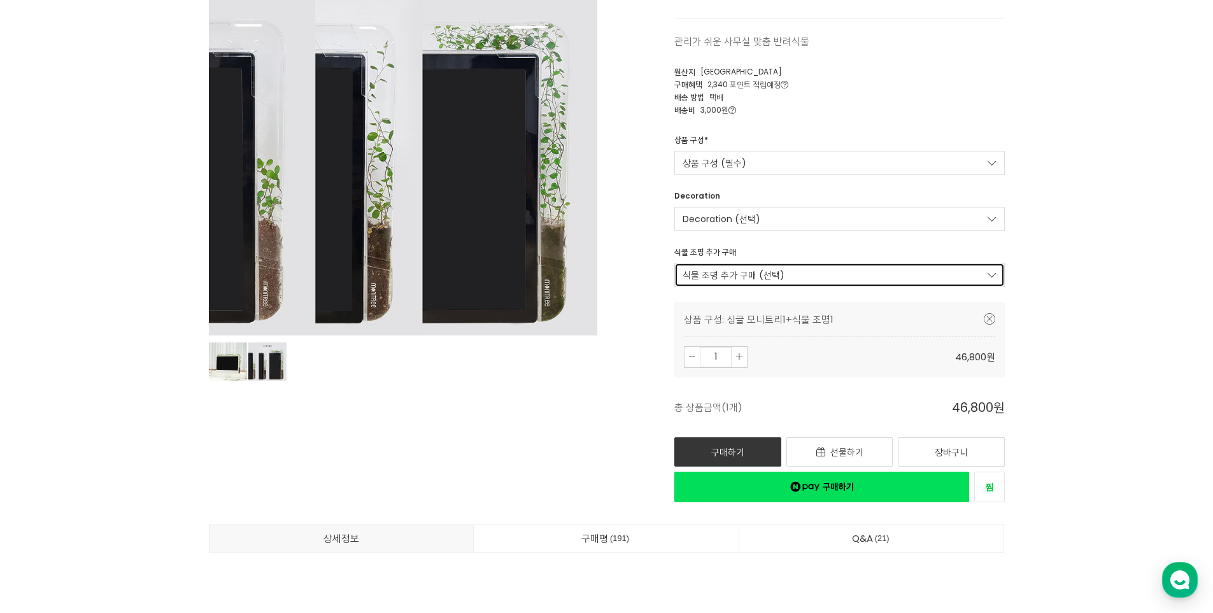
click at [732, 271] on link "식물 조명 추가 구매 (선택)" at bounding box center [840, 275] width 331 height 24
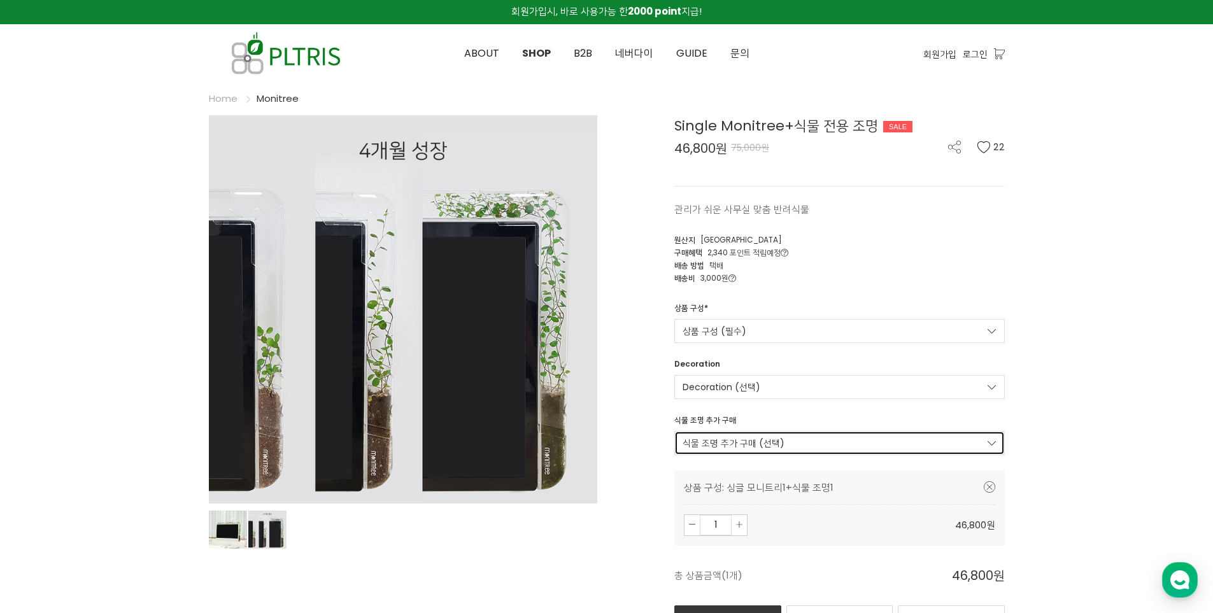
scroll to position [0, 0]
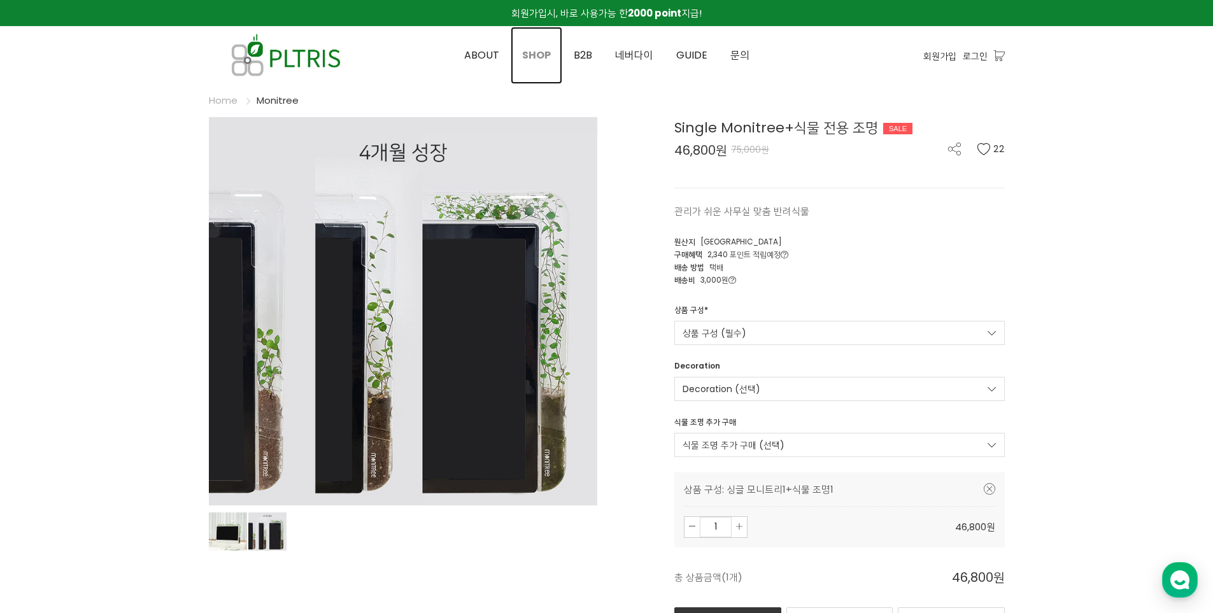
click at [529, 57] on span "SHOP" at bounding box center [536, 55] width 29 height 15
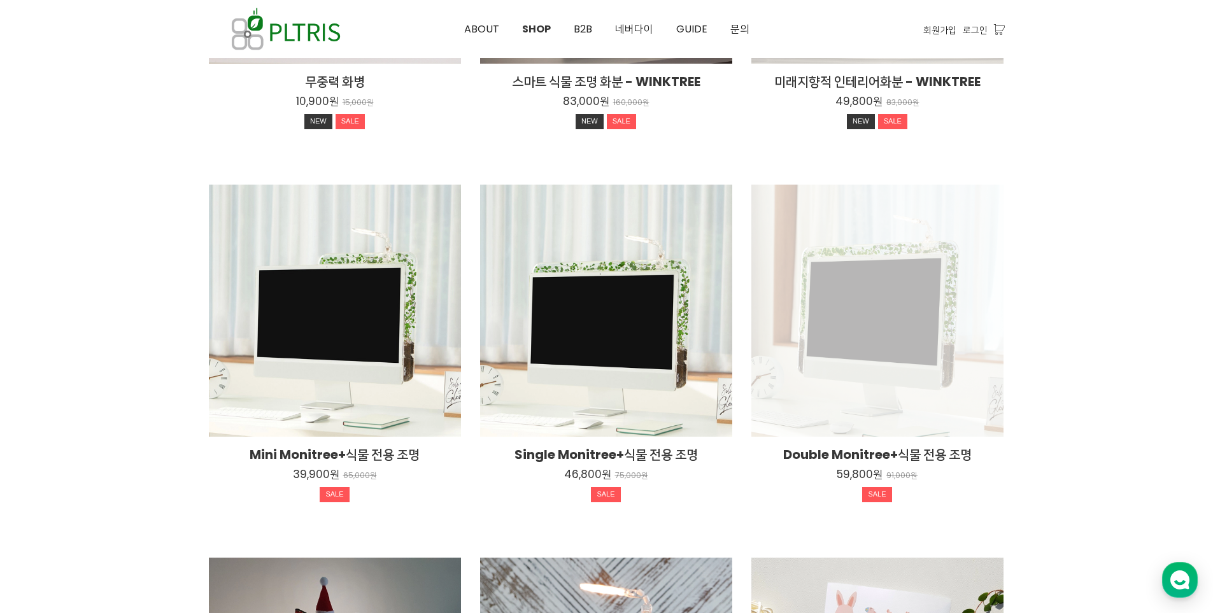
scroll to position [382, 0]
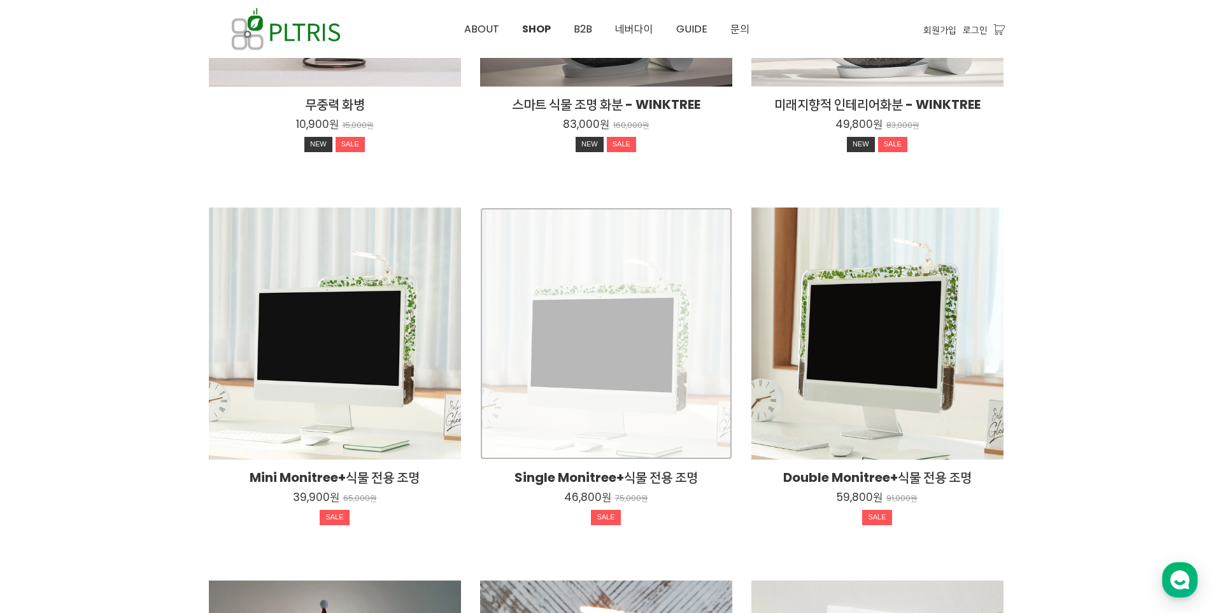
click at [631, 350] on div "Single Monitree+식물 전용 조명 46,800원 75,000원 SALE" at bounding box center [606, 334] width 252 height 252
